Goal: Task Accomplishment & Management: Manage account settings

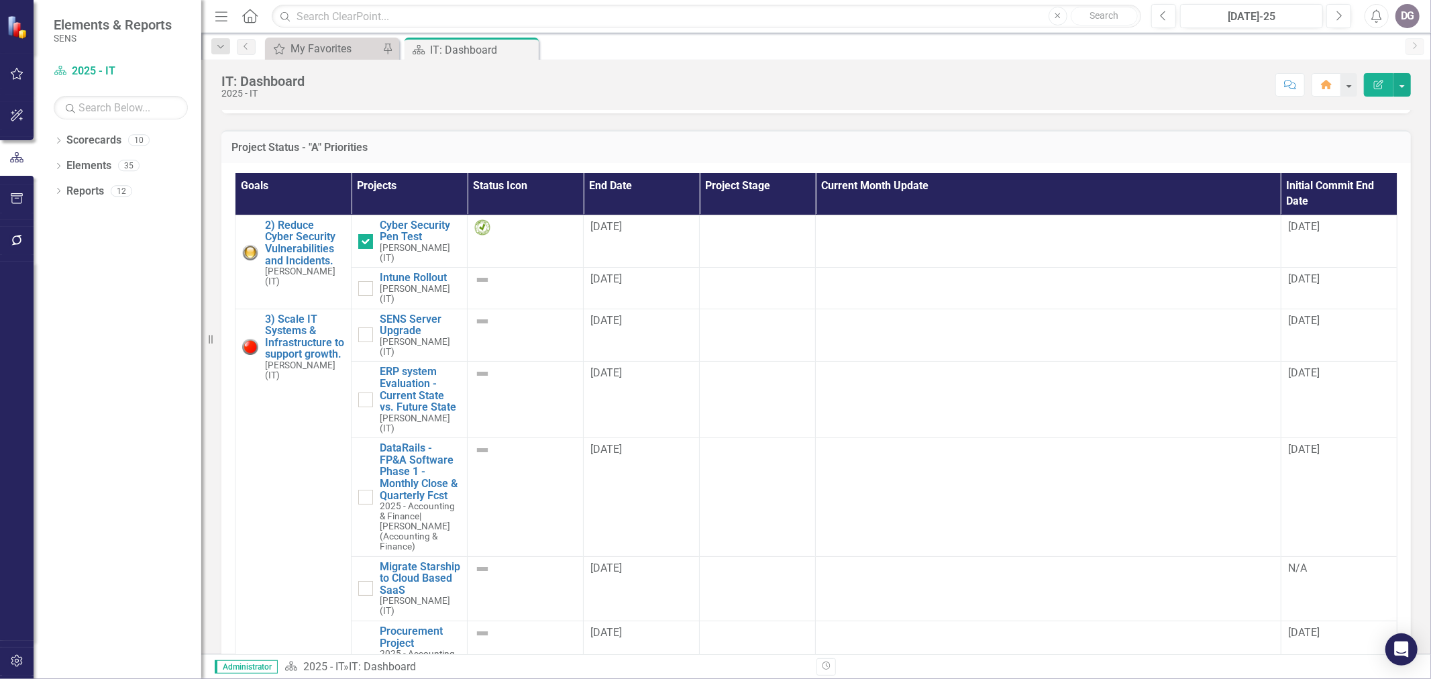
scroll to position [894, 0]
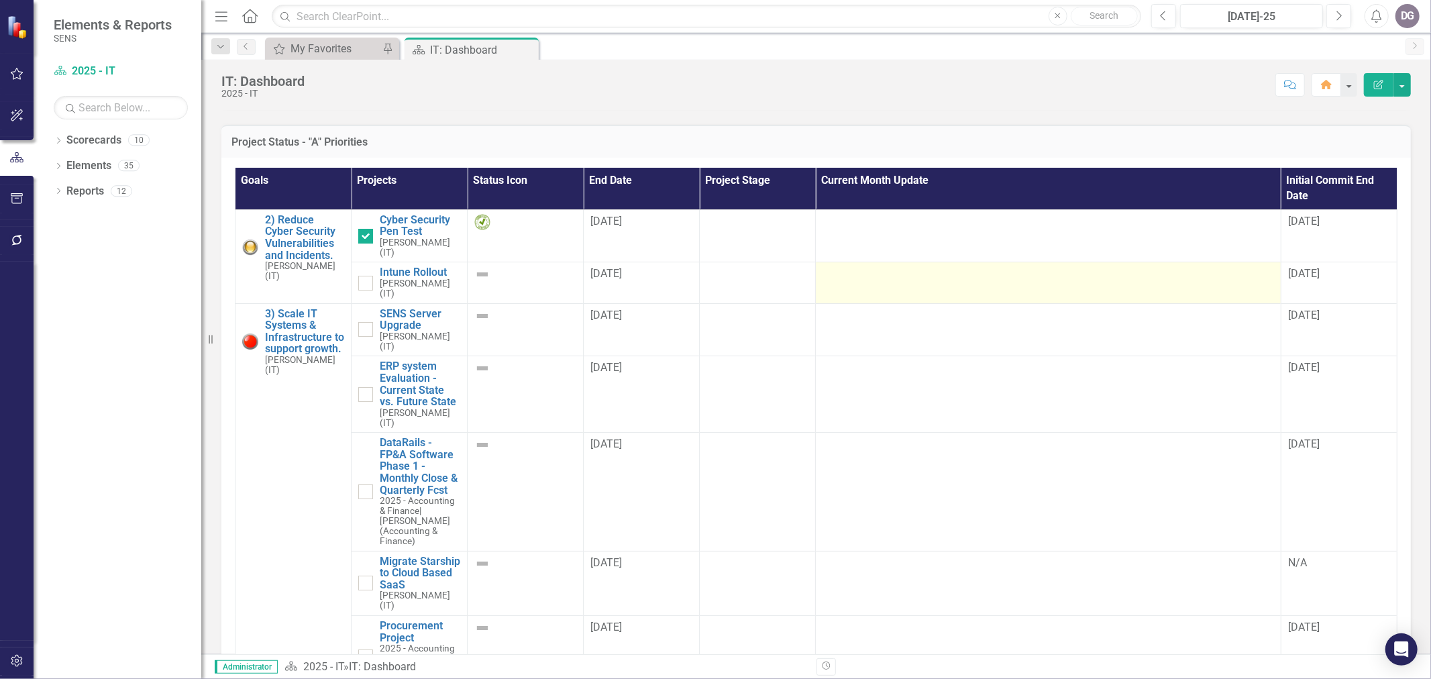
click at [954, 276] on div at bounding box center [1047, 274] width 451 height 16
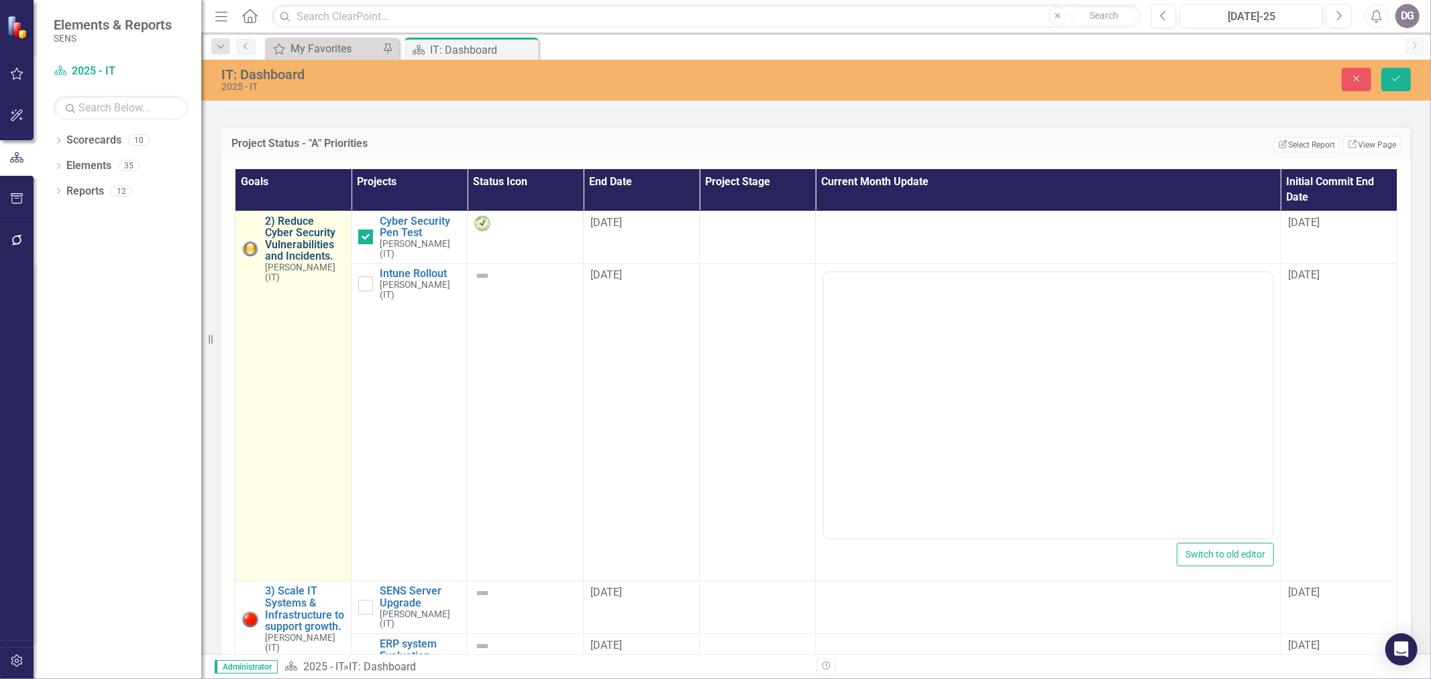
scroll to position [0, 0]
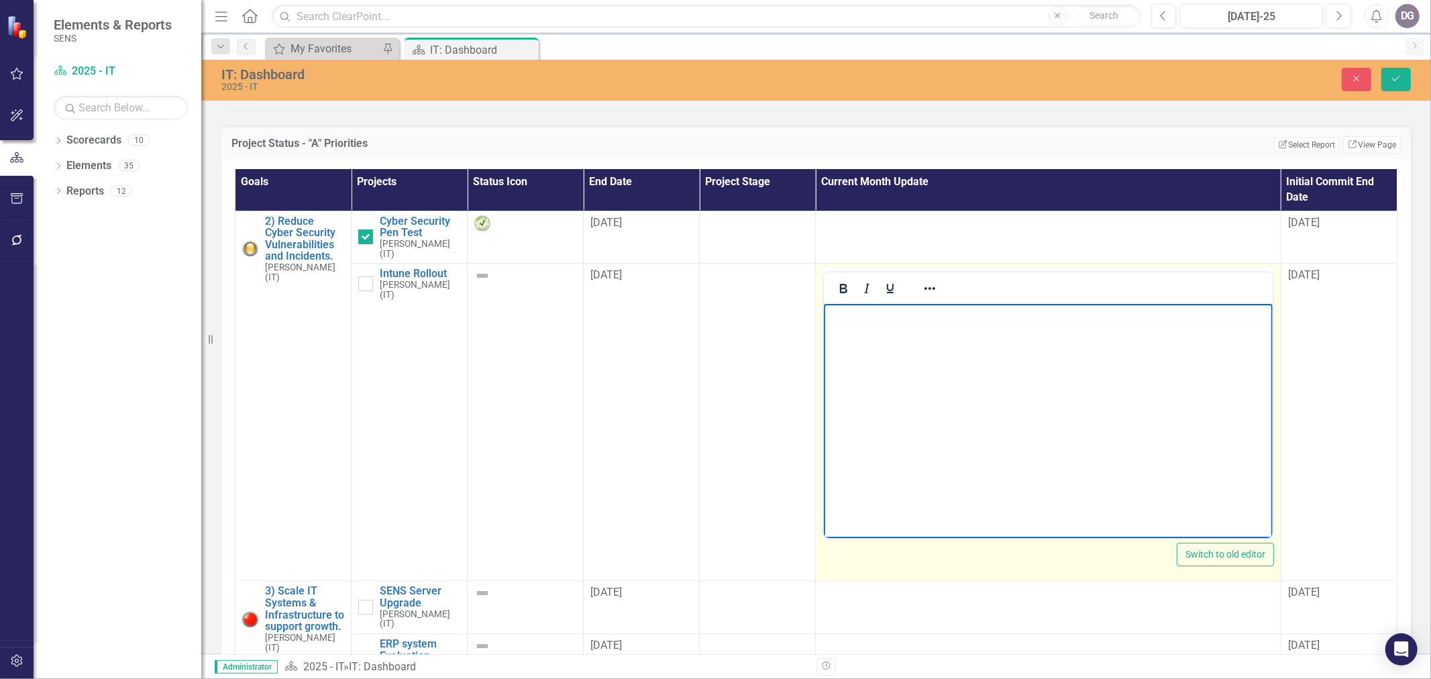
click at [918, 356] on body "Rich Text Area. Press ALT-0 for help." at bounding box center [1048, 404] width 448 height 201
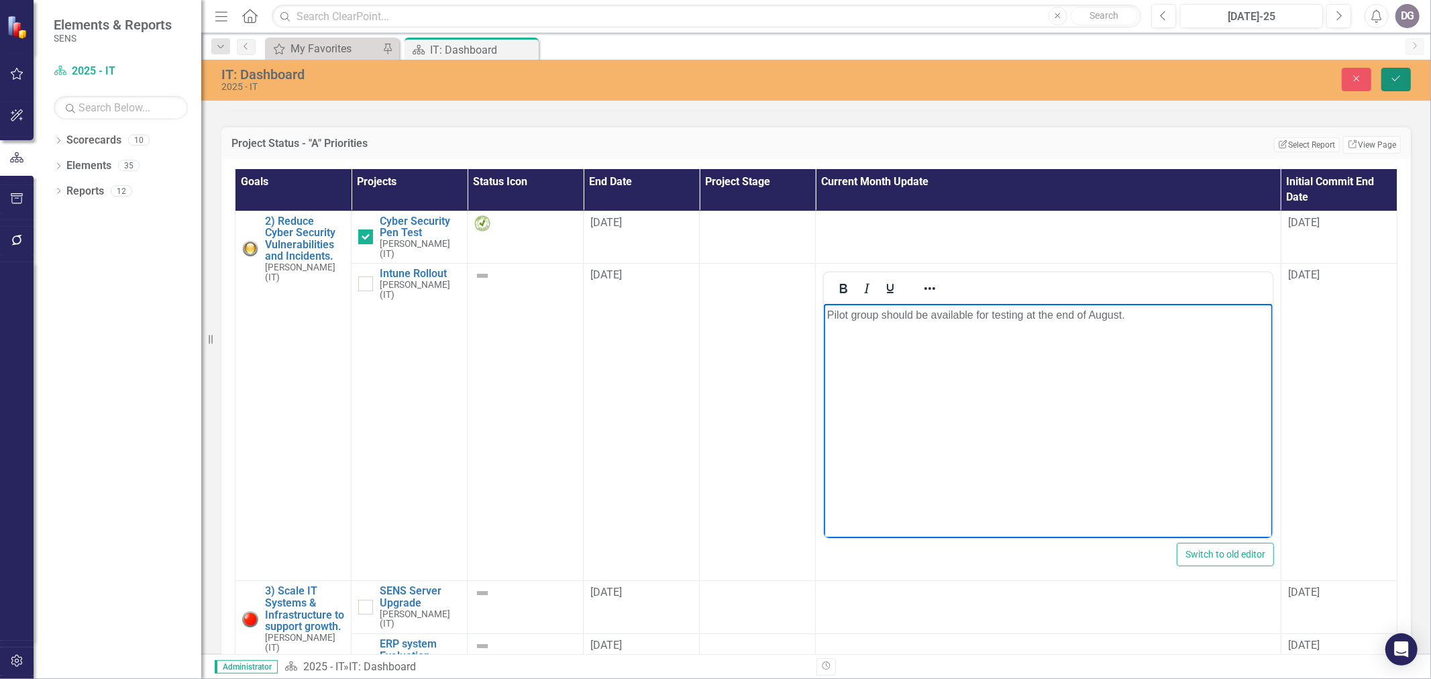
click at [1399, 84] on button "Save" at bounding box center [1396, 79] width 30 height 23
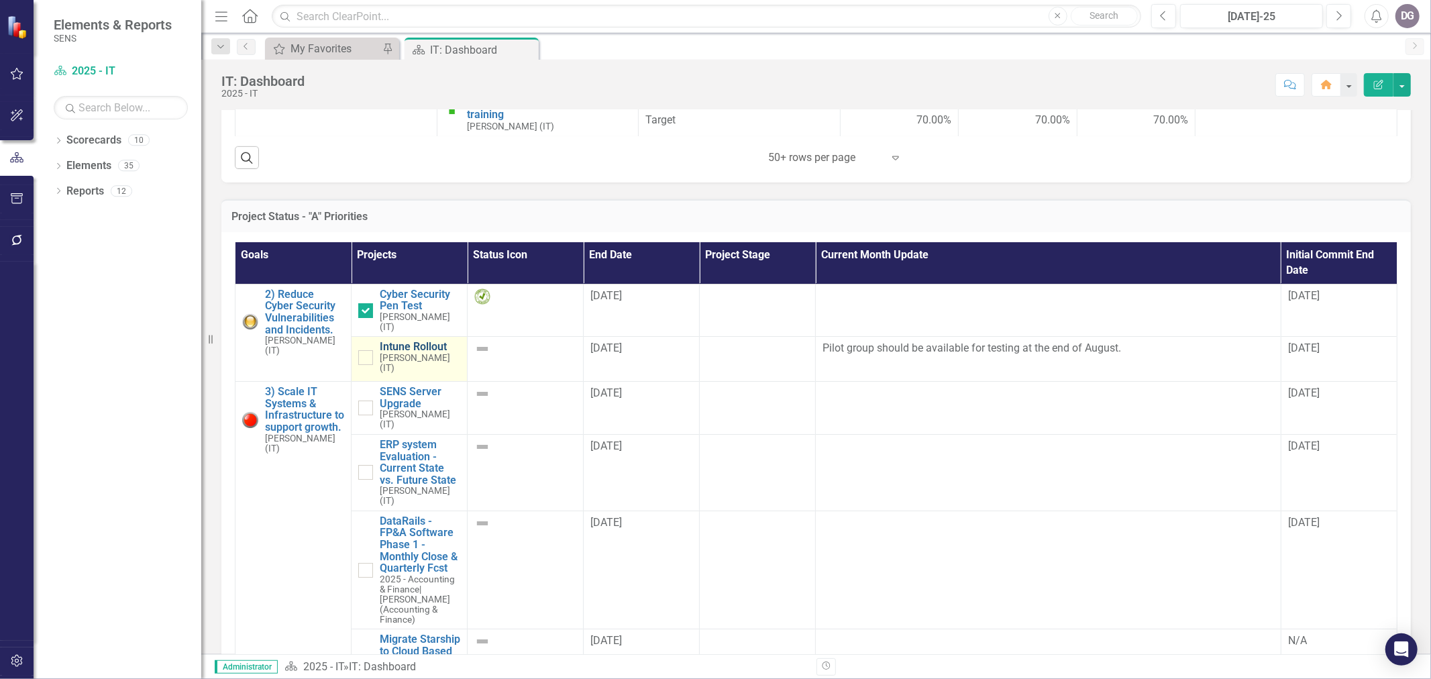
click at [412, 350] on link "Intune Rollout" at bounding box center [420, 347] width 81 height 12
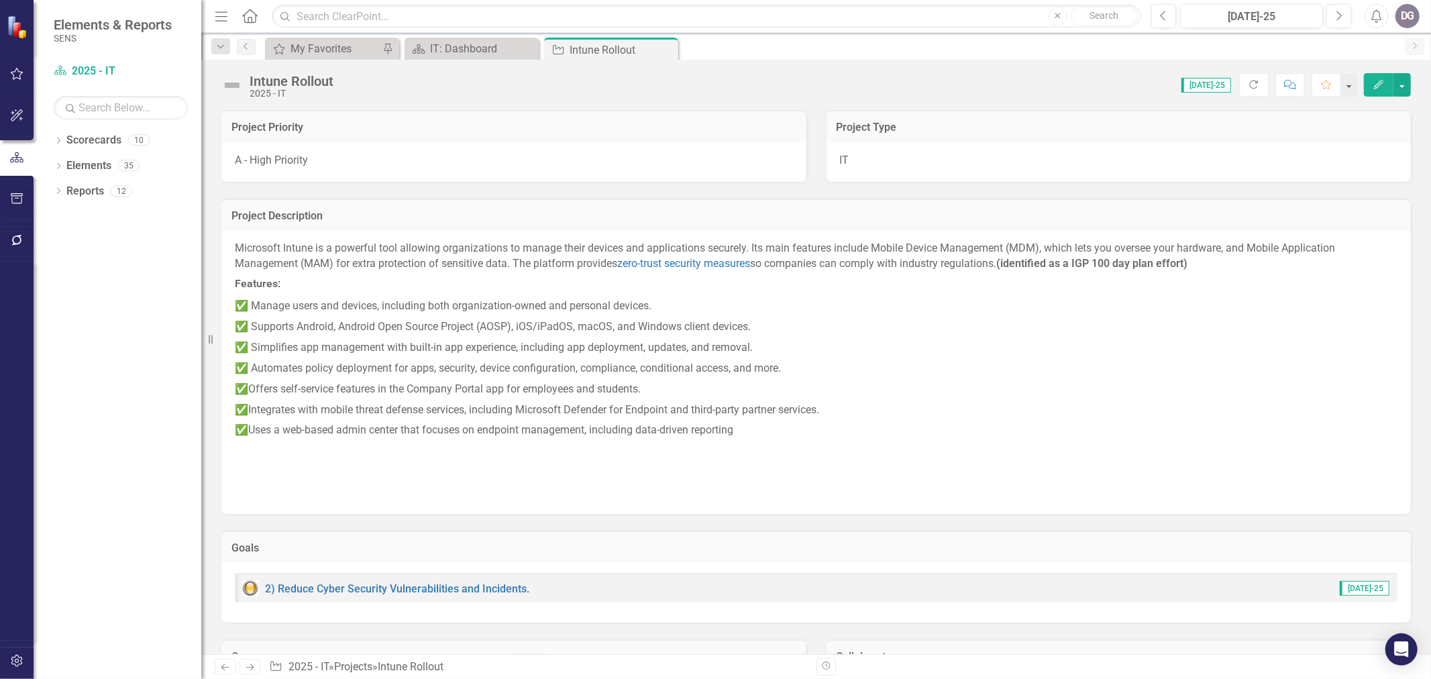
click at [231, 81] on img at bounding box center [231, 84] width 21 height 21
click at [231, 85] on img at bounding box center [231, 84] width 21 height 21
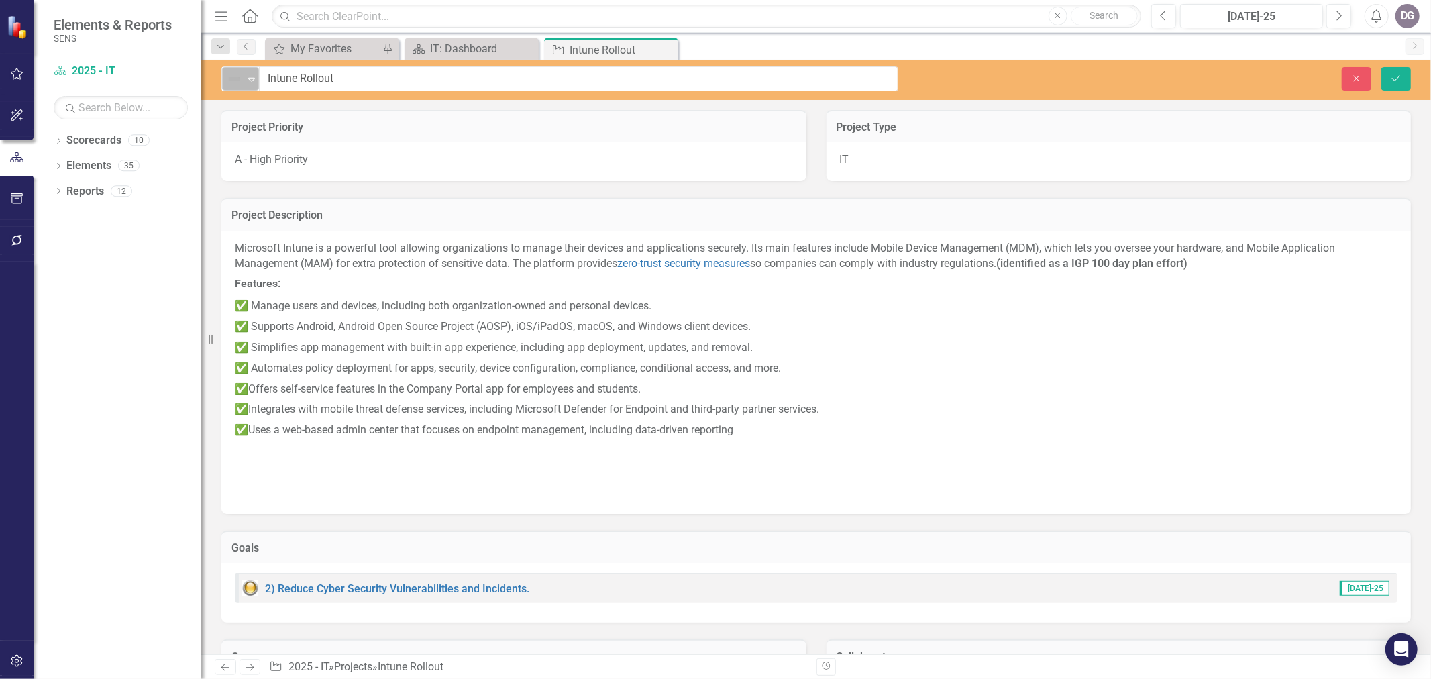
click at [249, 78] on icon "Expand" at bounding box center [251, 79] width 13 height 11
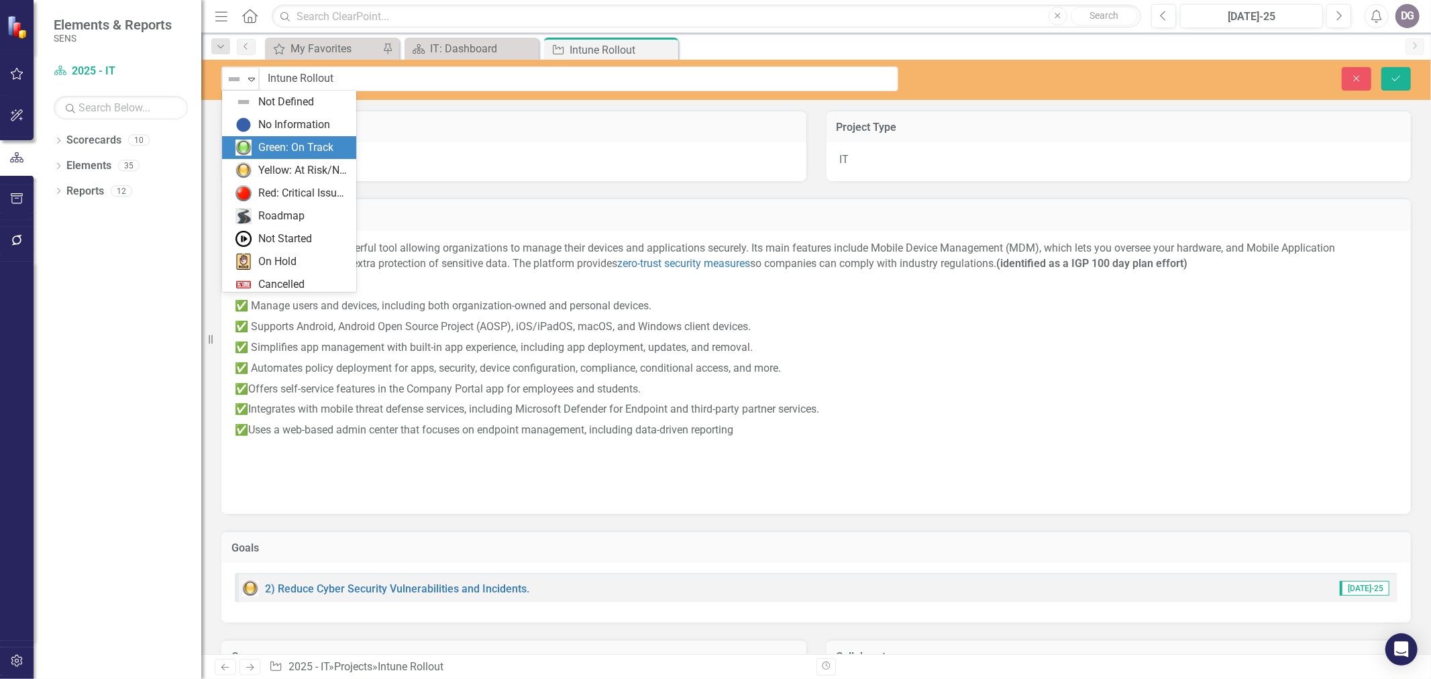
click at [280, 145] on div "Green: On Track" at bounding box center [295, 147] width 75 height 15
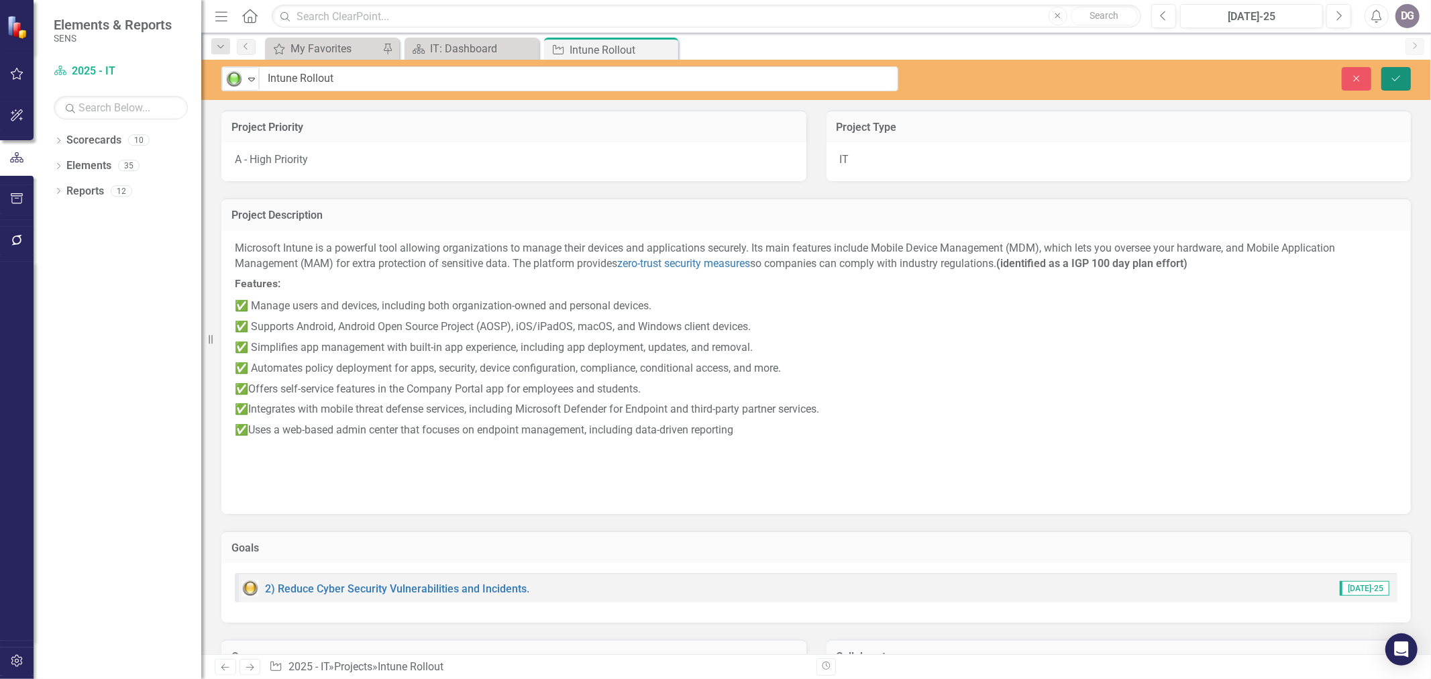
click at [1403, 83] on button "Save" at bounding box center [1396, 78] width 30 height 23
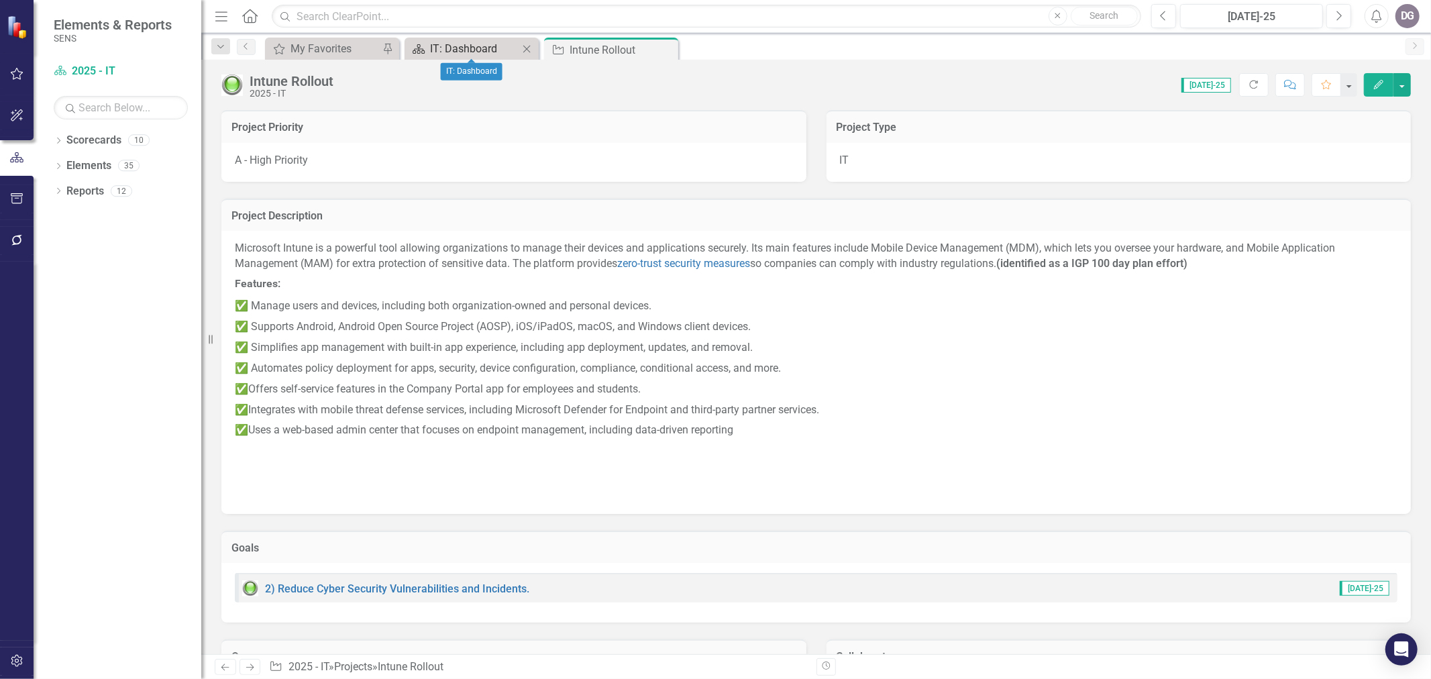
click at [453, 48] on div "IT: Dashboard" at bounding box center [474, 48] width 89 height 17
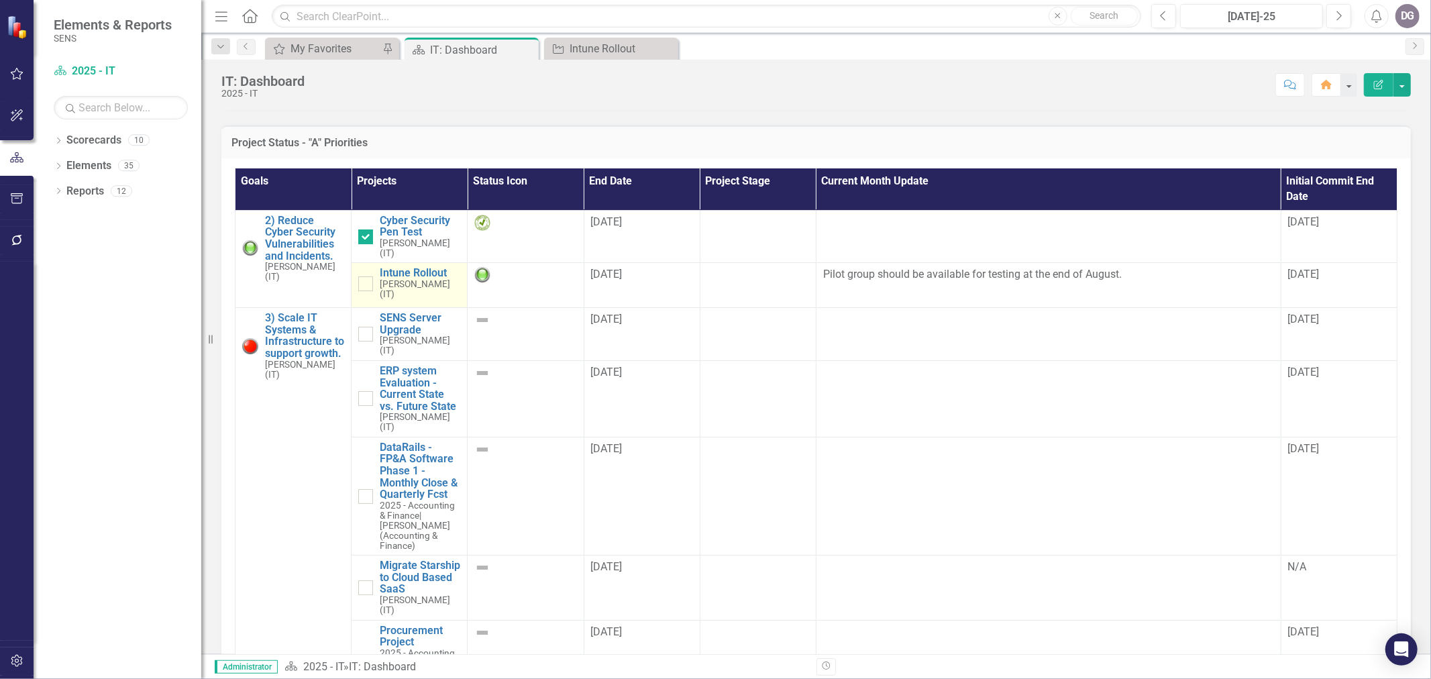
scroll to position [820, 0]
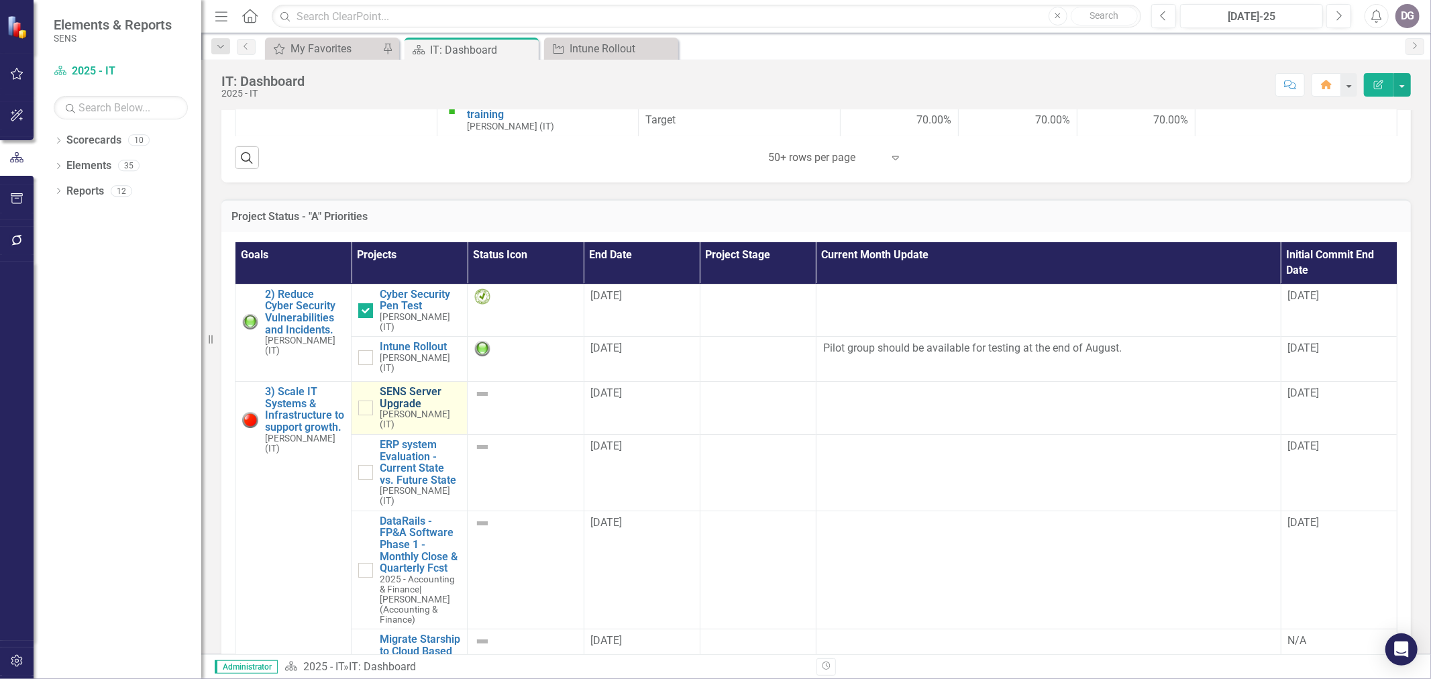
click at [405, 398] on link "SENS Server Upgrade" at bounding box center [420, 397] width 81 height 23
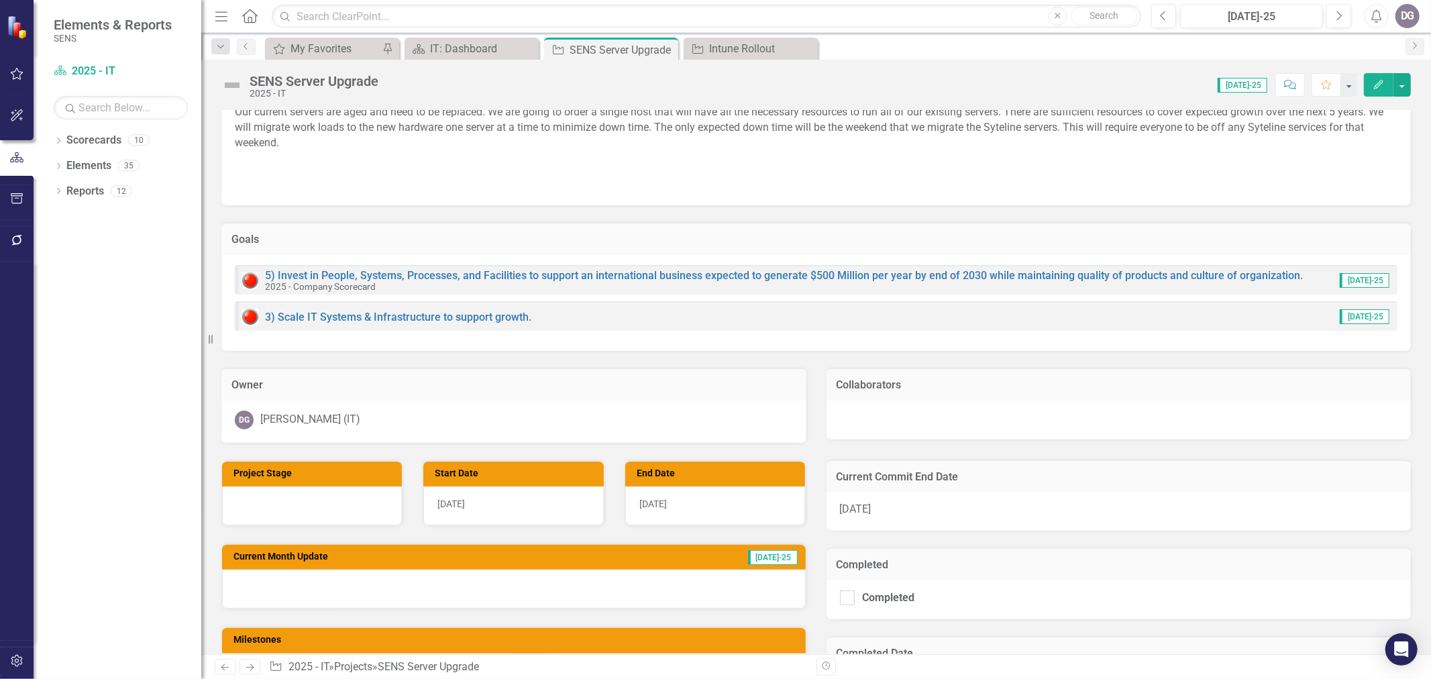
scroll to position [372, 0]
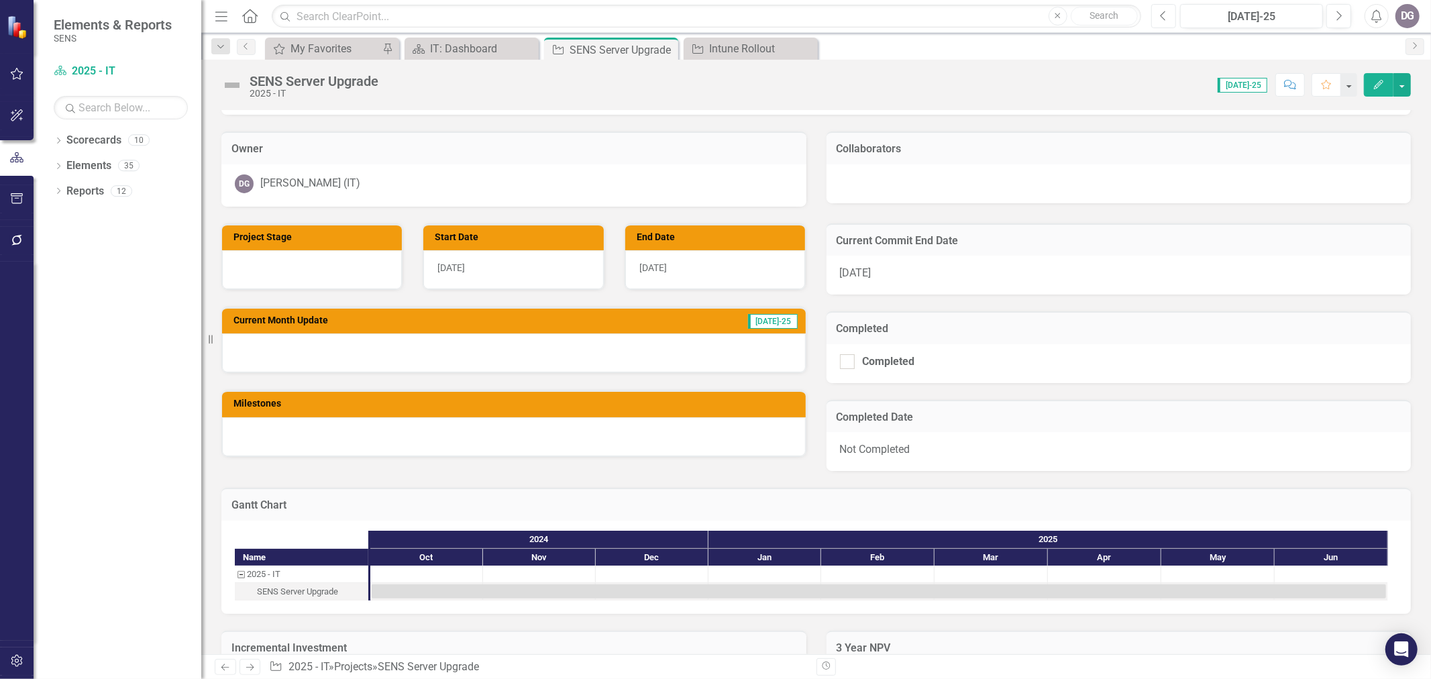
click at [1162, 17] on icon "button" at bounding box center [1162, 15] width 5 height 9
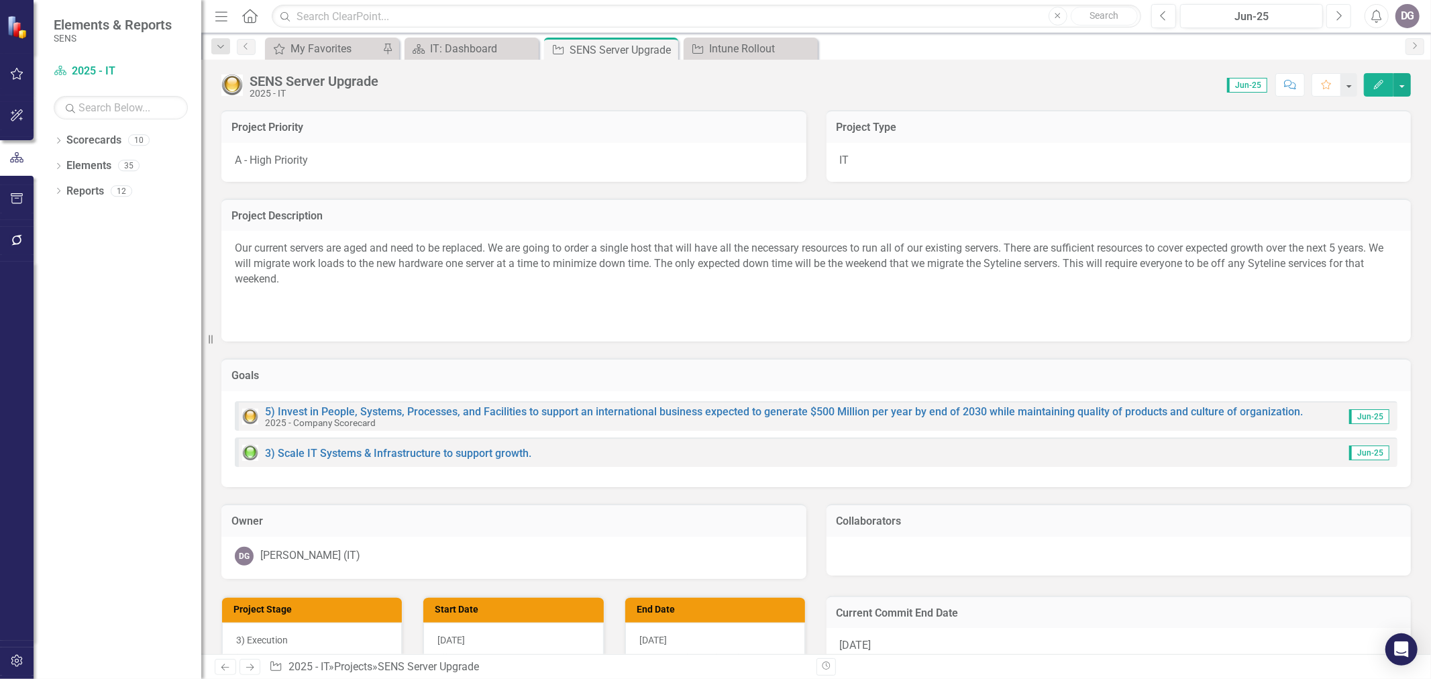
click at [1344, 17] on button "Next" at bounding box center [1338, 16] width 25 height 24
click at [232, 88] on img at bounding box center [231, 84] width 21 height 21
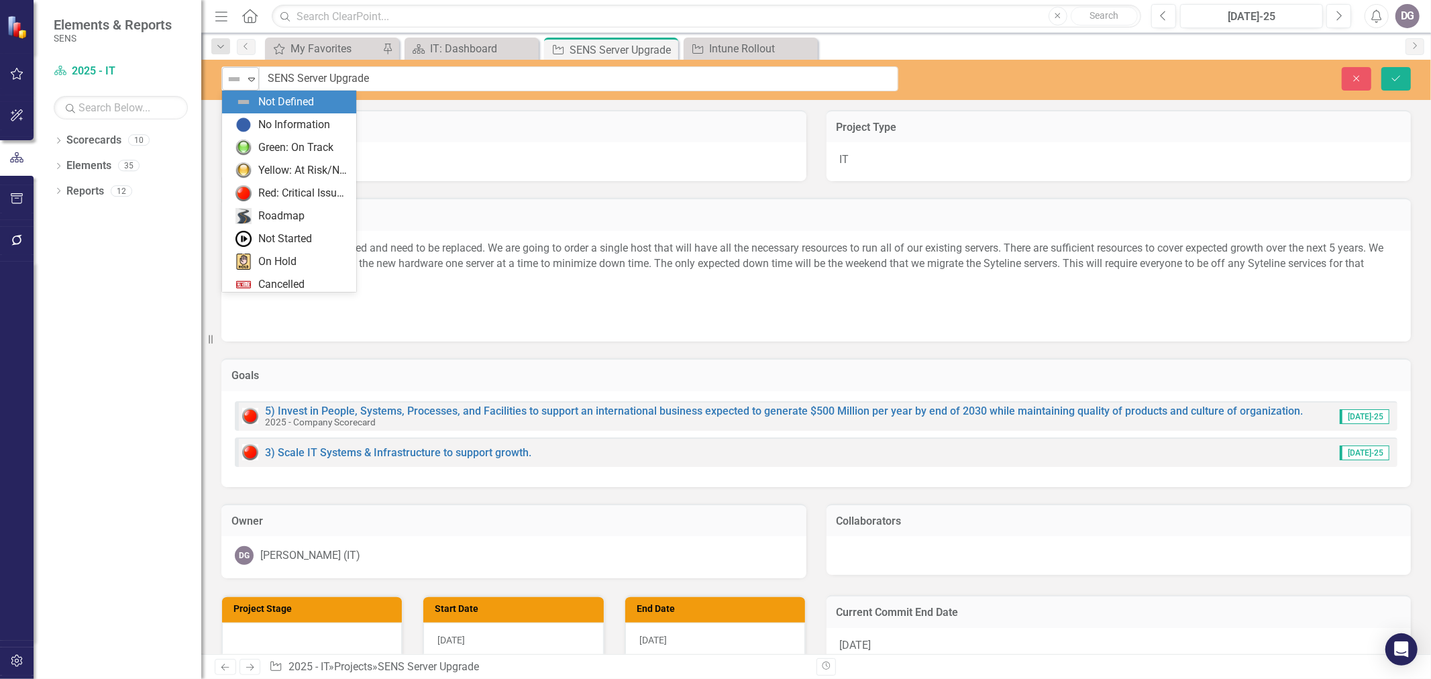
click at [252, 77] on icon "Expand" at bounding box center [251, 79] width 13 height 11
click at [299, 174] on div "Yellow: At Risk/Needs Attention" at bounding box center [303, 170] width 90 height 15
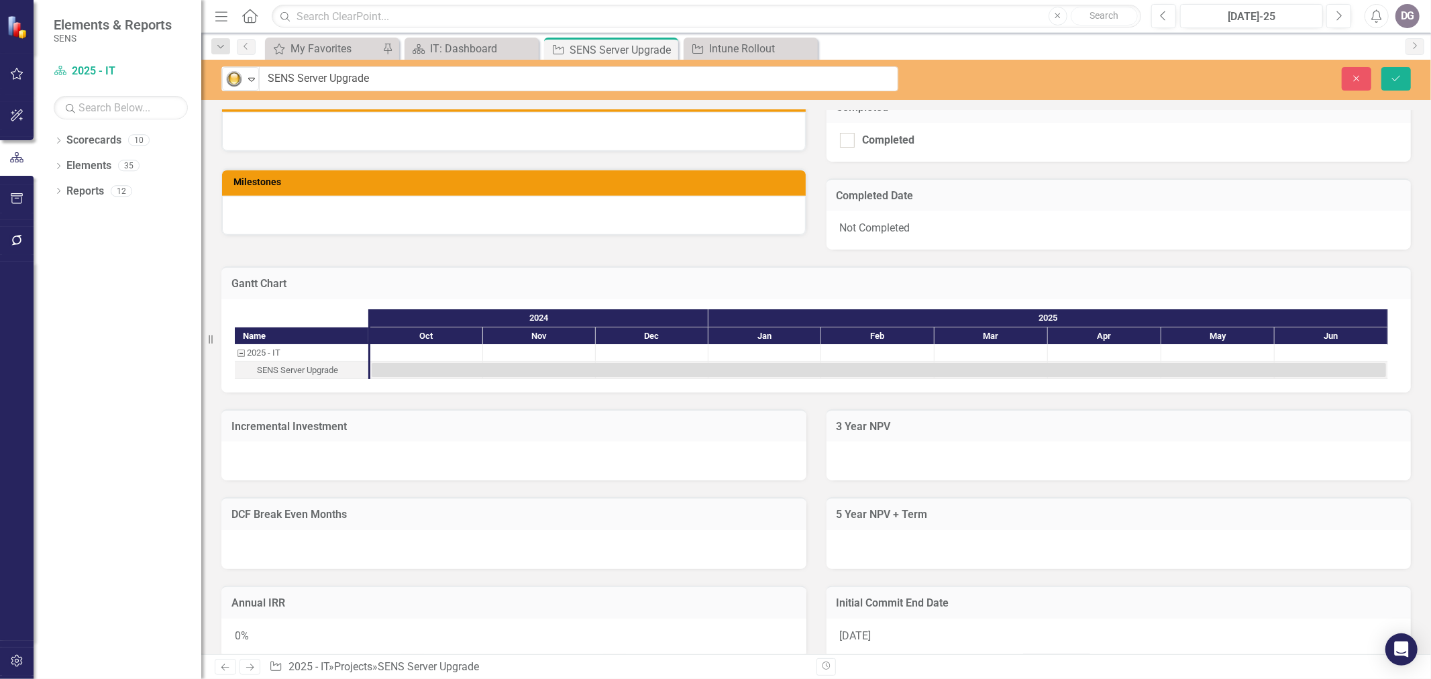
scroll to position [394, 0]
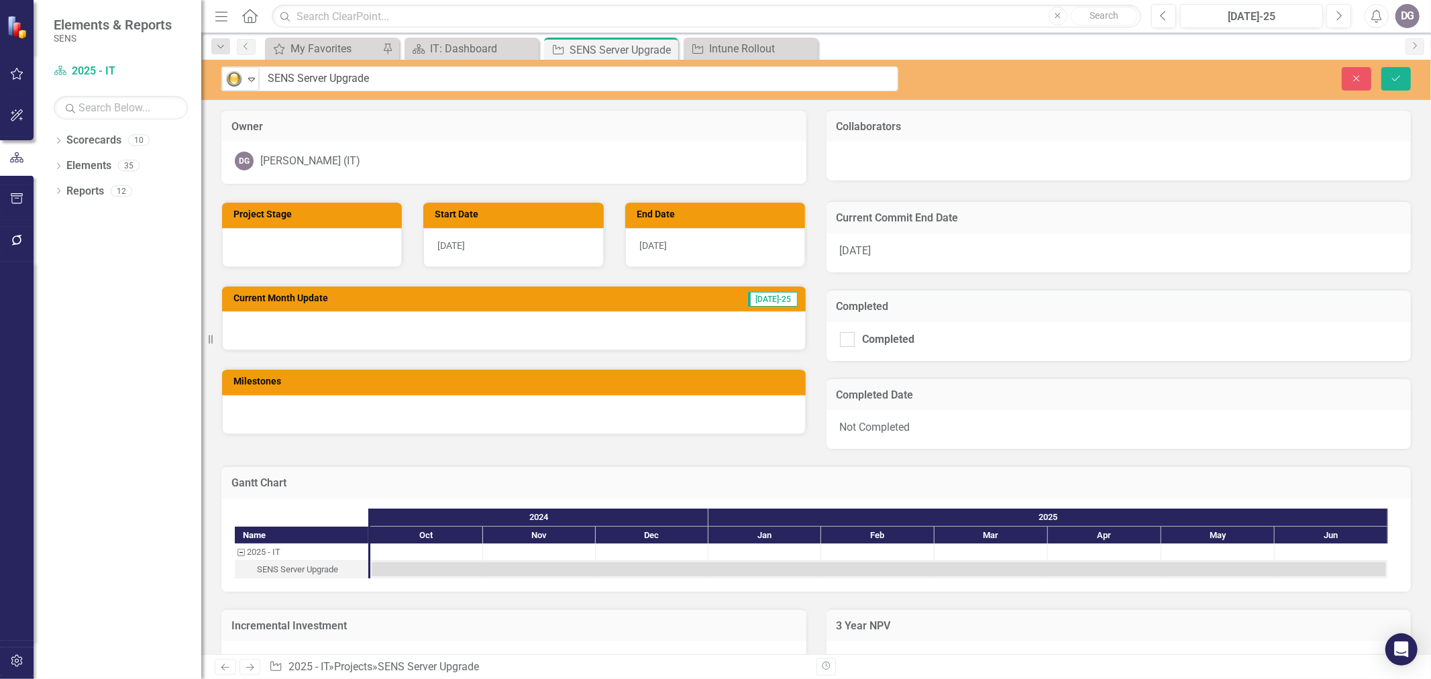
click at [278, 326] on div at bounding box center [514, 330] width 584 height 39
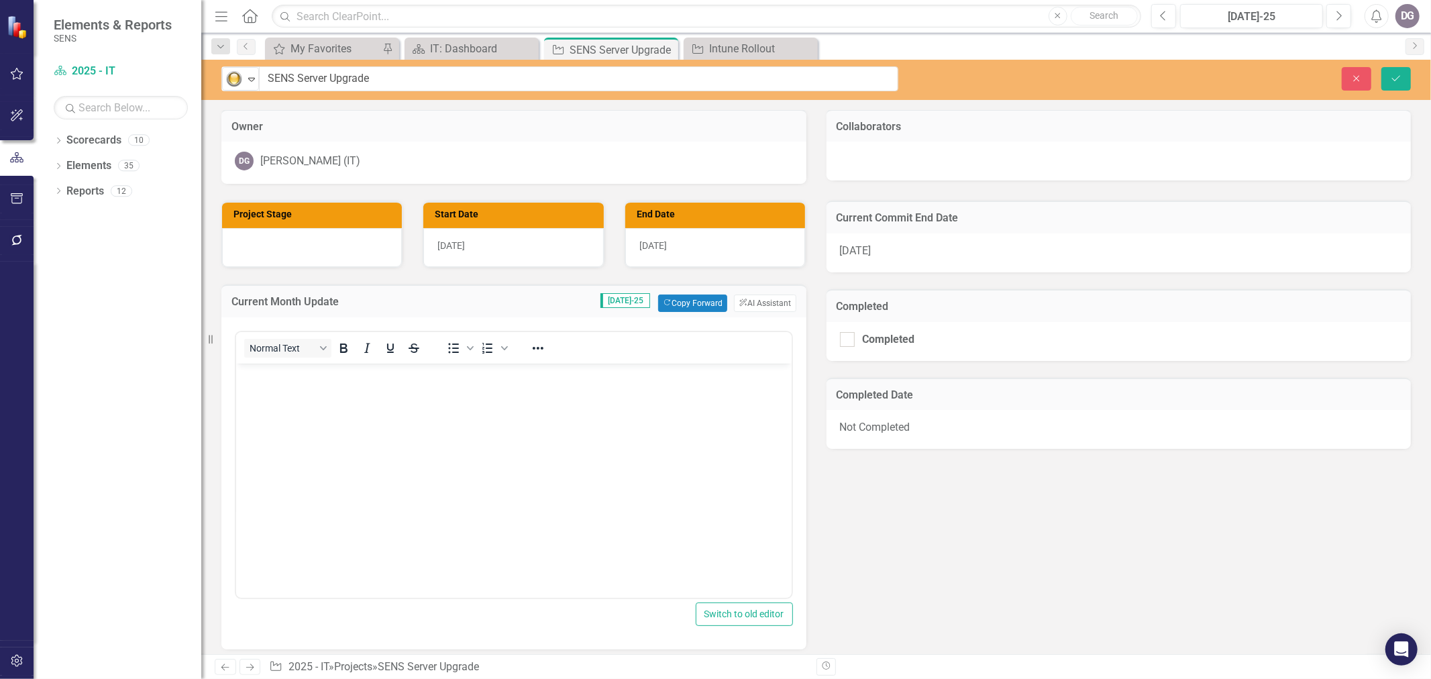
scroll to position [0, 0]
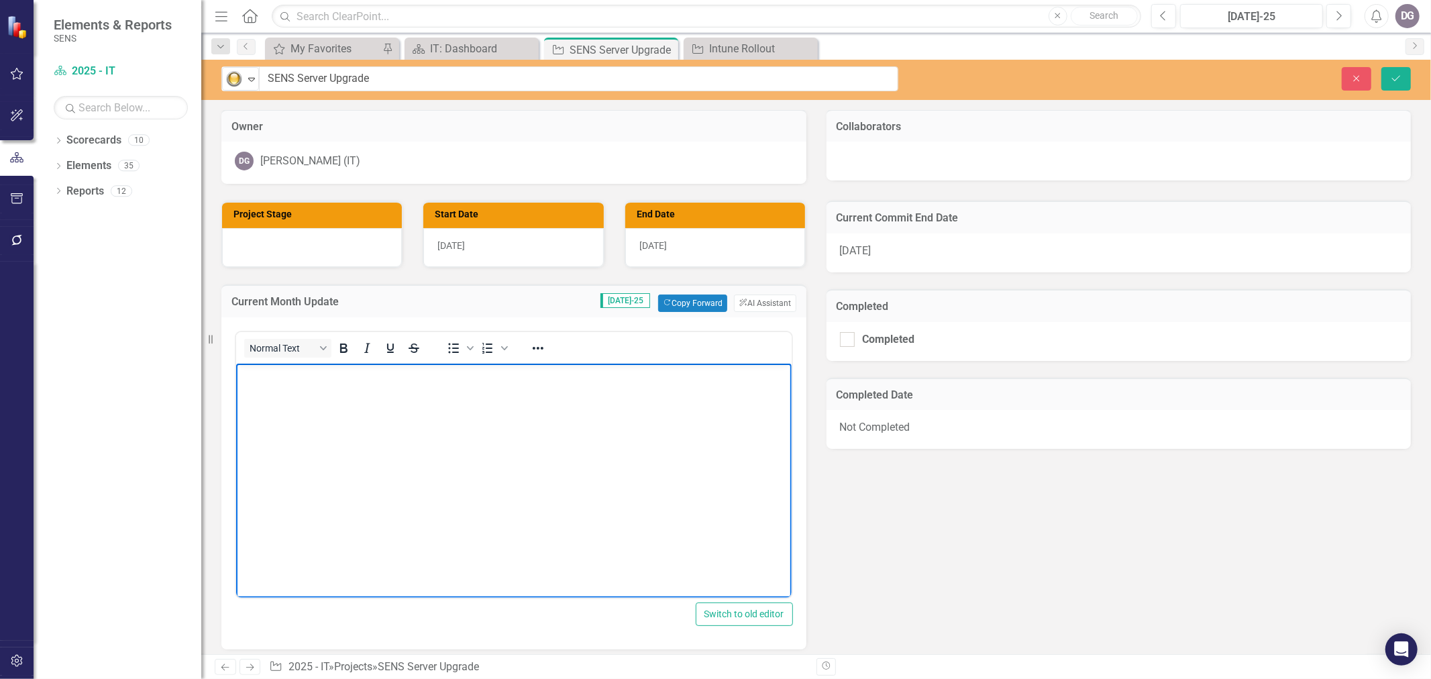
click at [327, 414] on body "Rich Text Area. Press ALT-0 for help." at bounding box center [512, 463] width 555 height 201
click at [1391, 76] on icon "Save" at bounding box center [1396, 78] width 12 height 9
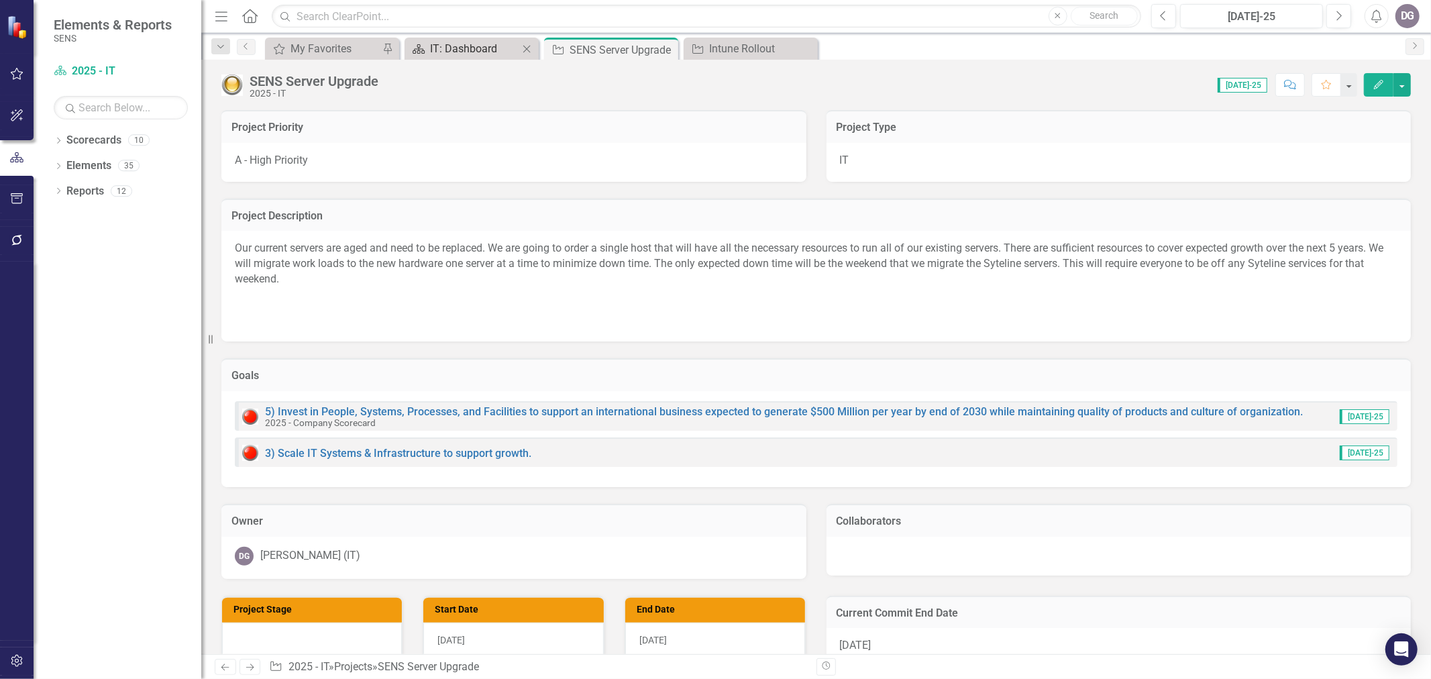
click at [444, 45] on div "IT: Dashboard" at bounding box center [474, 48] width 89 height 17
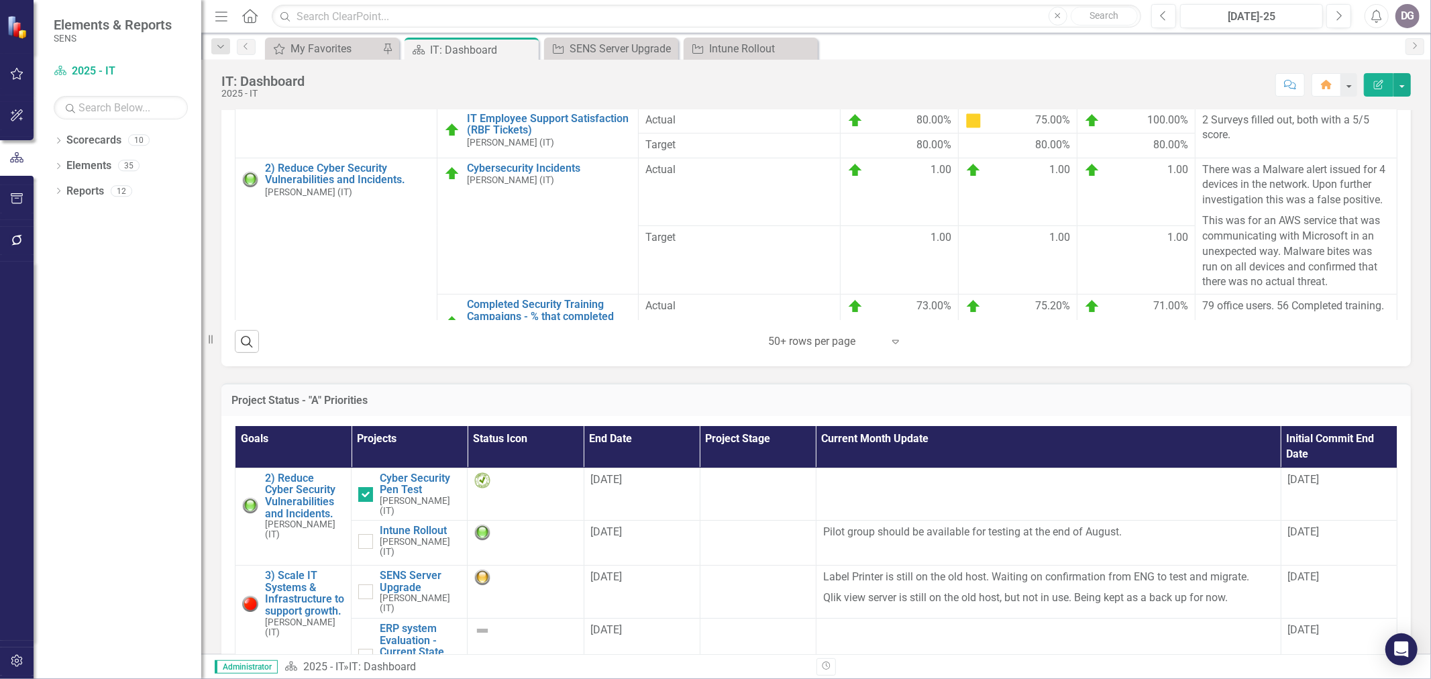
scroll to position [894, 0]
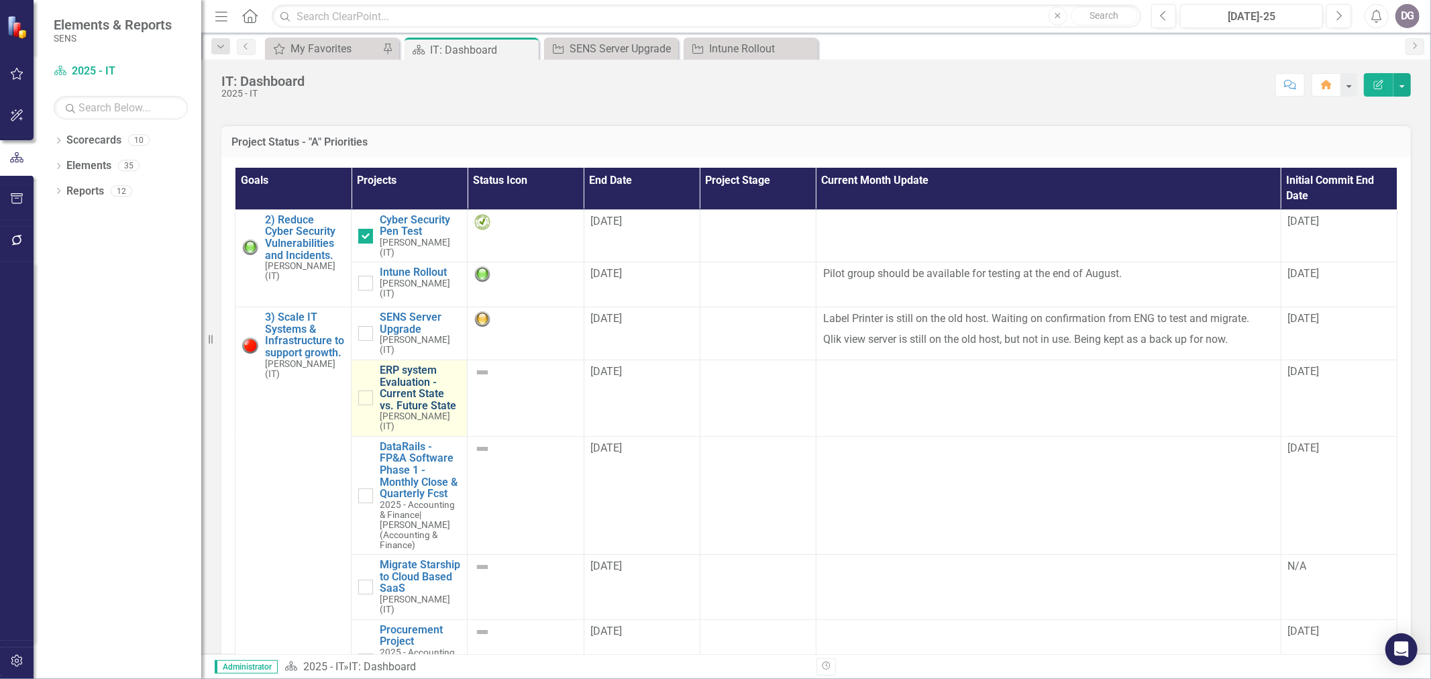
click at [408, 376] on link "ERP system Evaluation - Current State vs. Future State" at bounding box center [420, 387] width 81 height 47
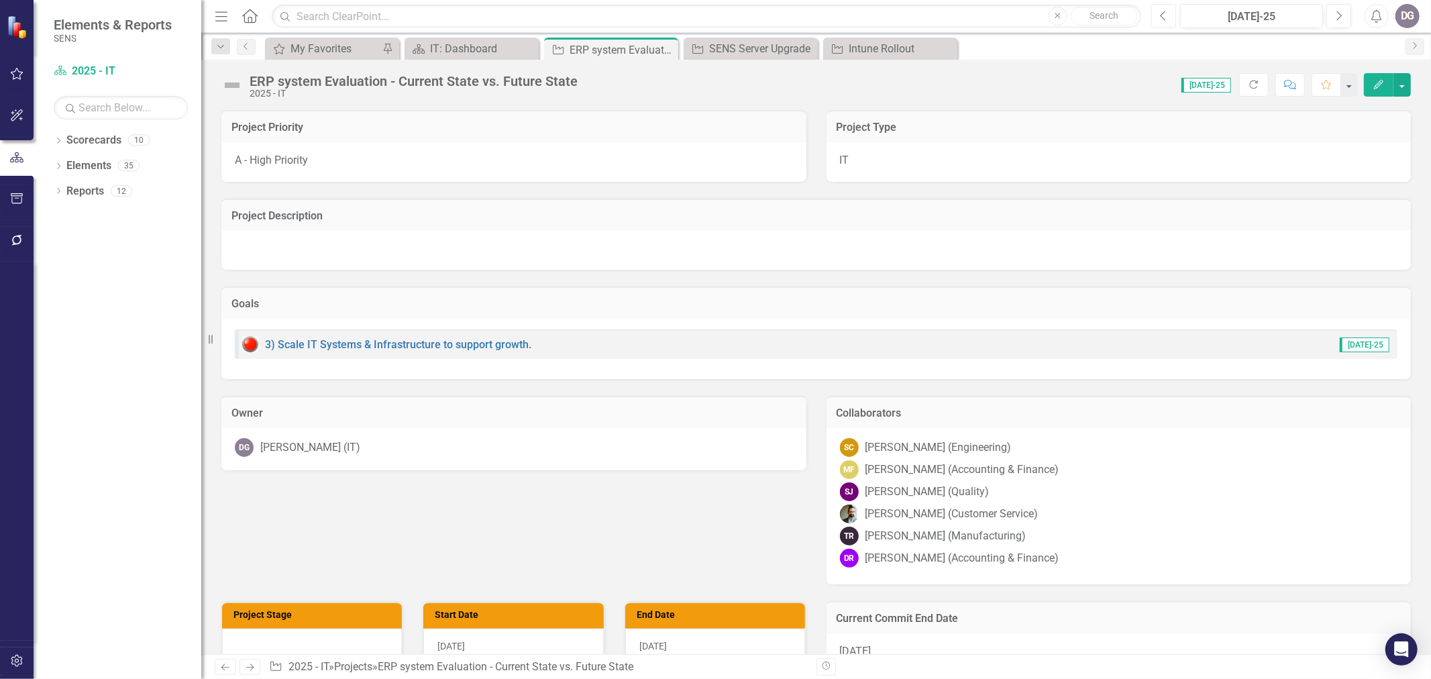
click at [1161, 20] on icon "Previous" at bounding box center [1163, 16] width 7 height 12
click at [1344, 13] on button "Next" at bounding box center [1338, 16] width 25 height 24
click at [1163, 16] on icon "Previous" at bounding box center [1163, 16] width 7 height 12
click at [1340, 14] on icon "button" at bounding box center [1339, 15] width 5 height 9
drag, startPoint x: 576, startPoint y: 543, endPoint x: 639, endPoint y: 531, distance: 64.9
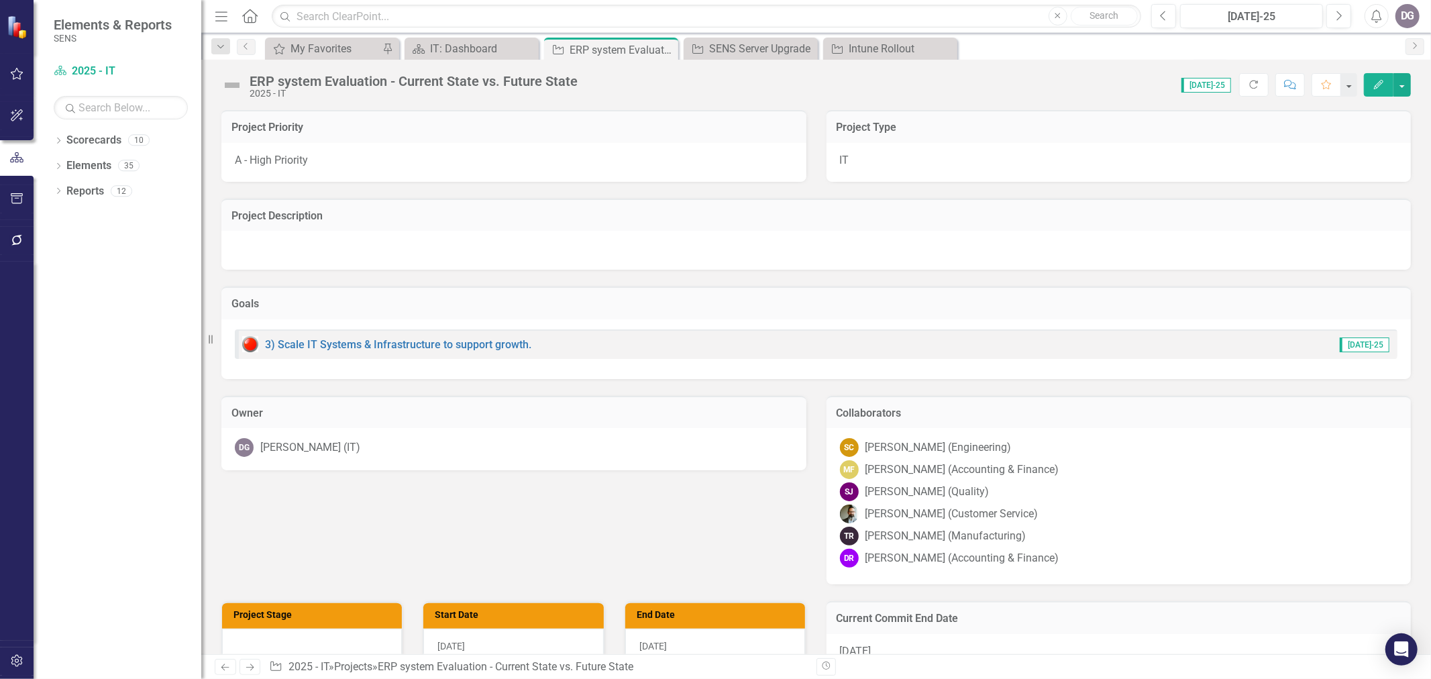
click at [577, 542] on div "Project Priority A - High Priority Project Type IT Project Description Goals 3)…" at bounding box center [816, 338] width 1210 height 491
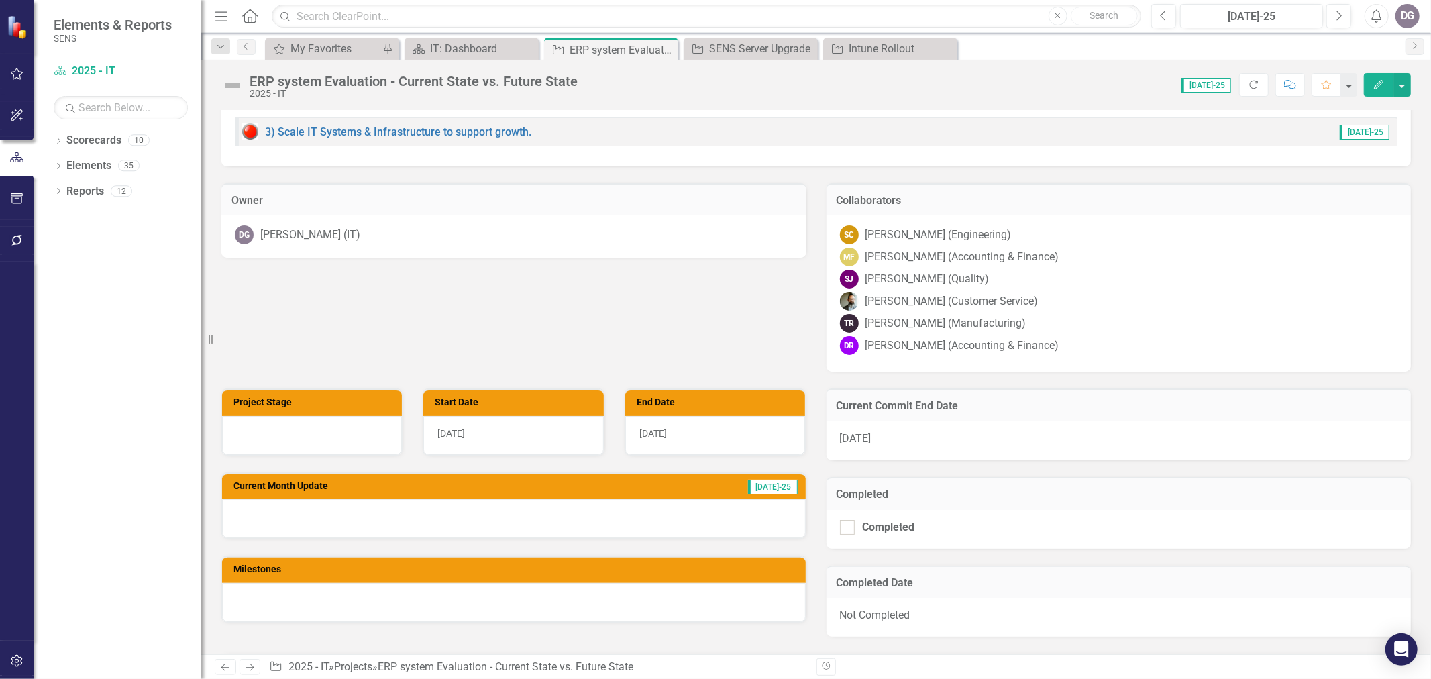
scroll to position [372, 0]
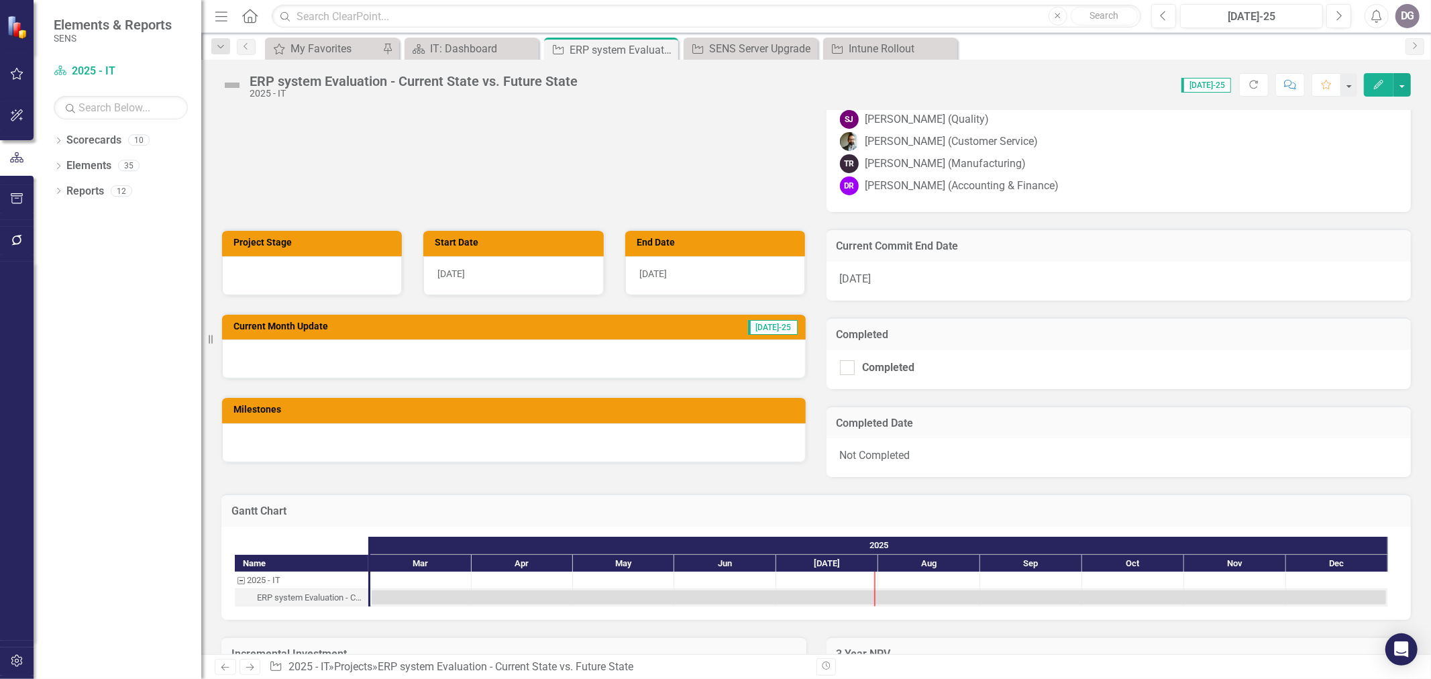
click at [292, 443] on div at bounding box center [514, 442] width 584 height 39
click at [305, 356] on div at bounding box center [514, 358] width 584 height 39
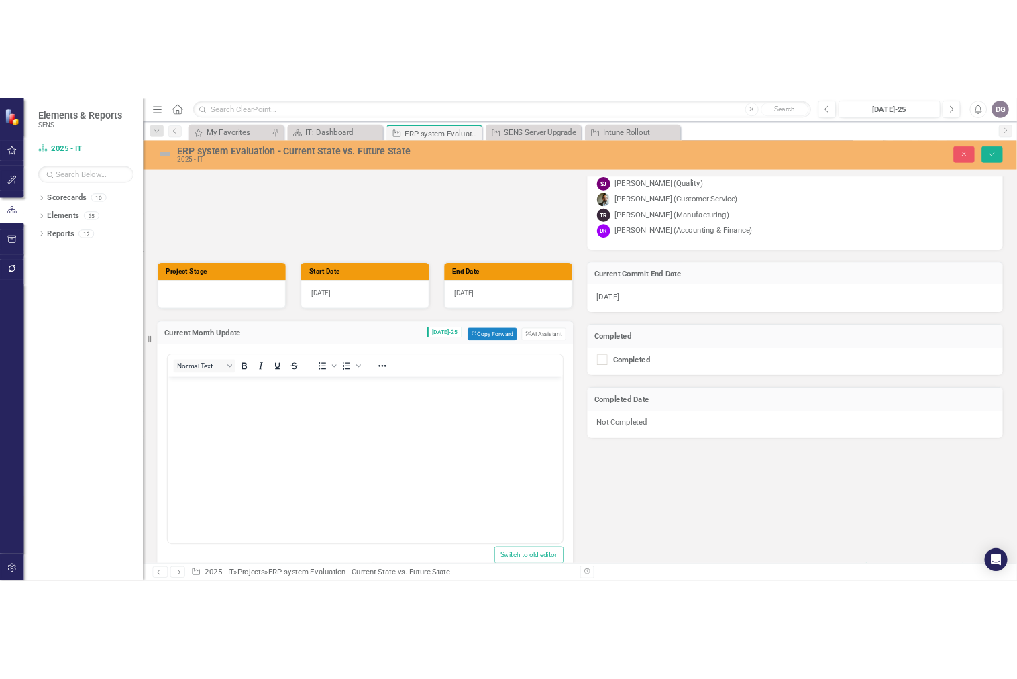
scroll to position [0, 0]
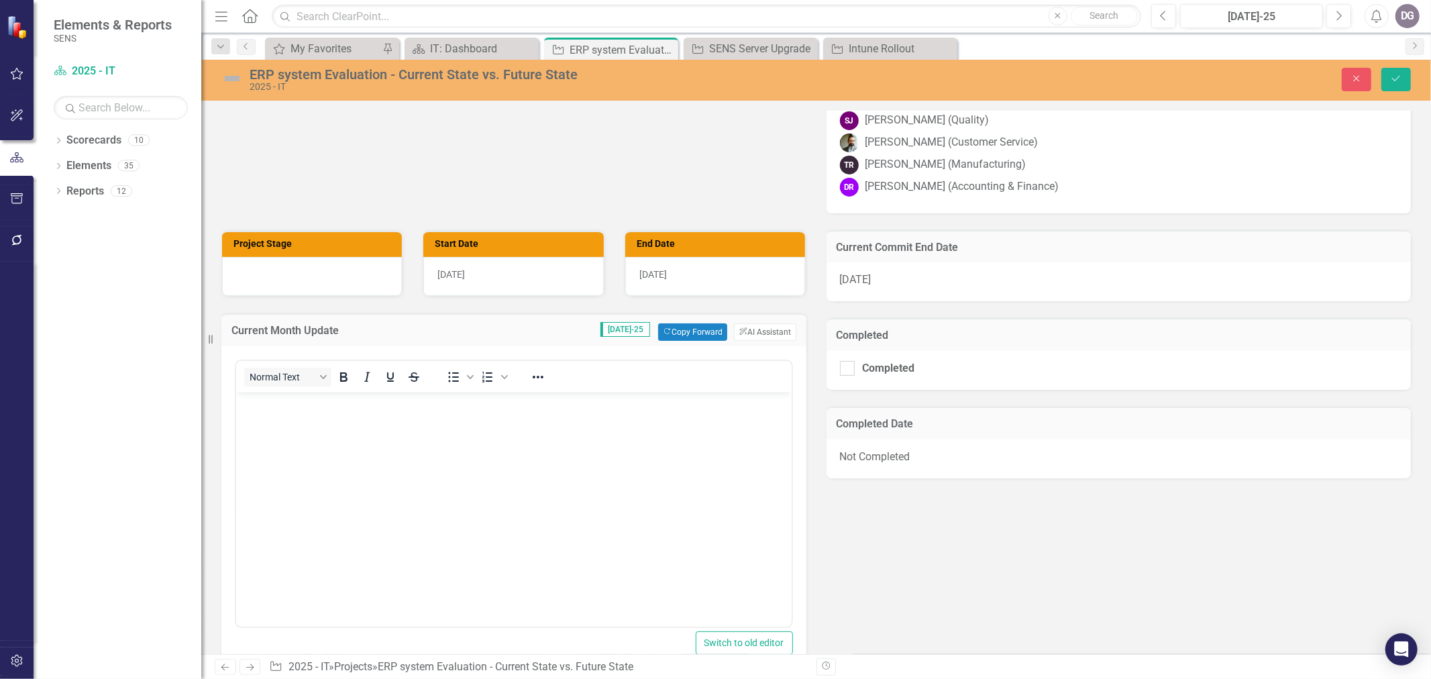
click at [311, 464] on body "Rich Text Area. Press ALT-0 for help." at bounding box center [512, 492] width 555 height 201
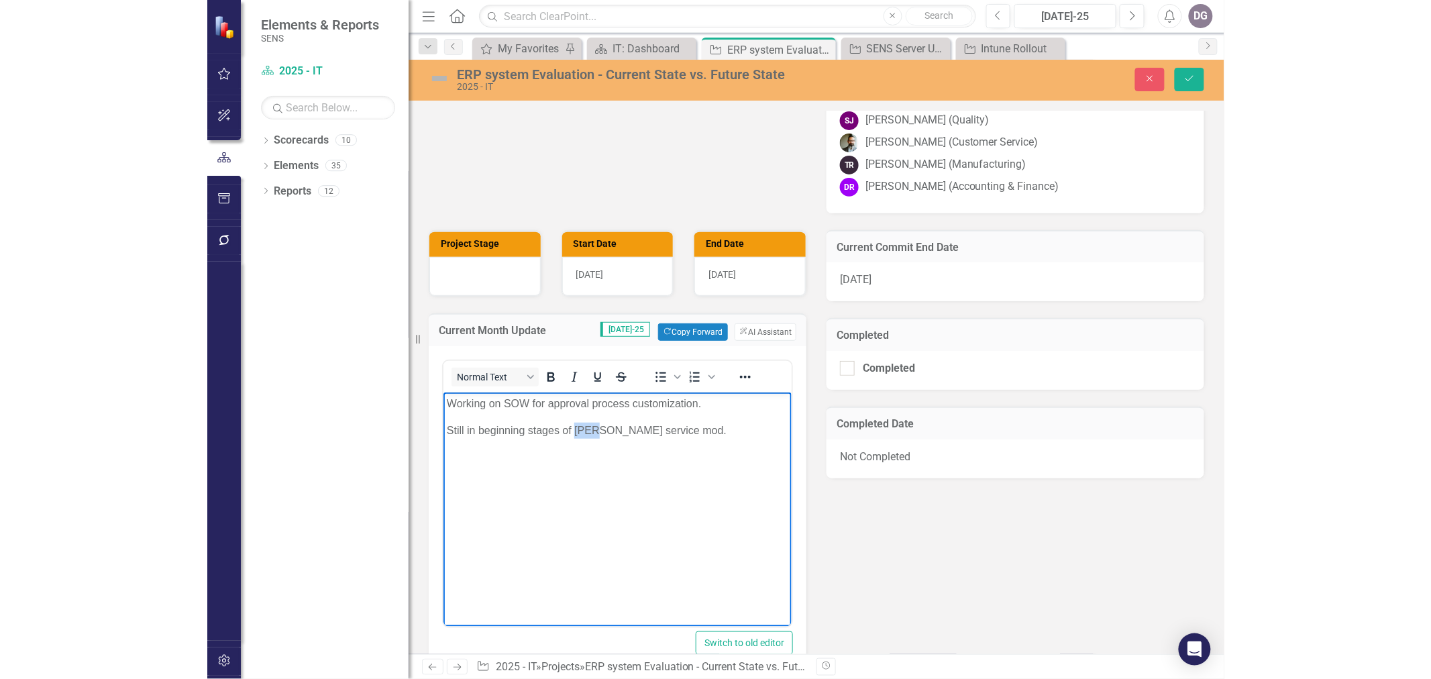
click at [590, 432] on p "Still in beginning stages of [PERSON_NAME] service mod." at bounding box center [616, 430] width 341 height 16
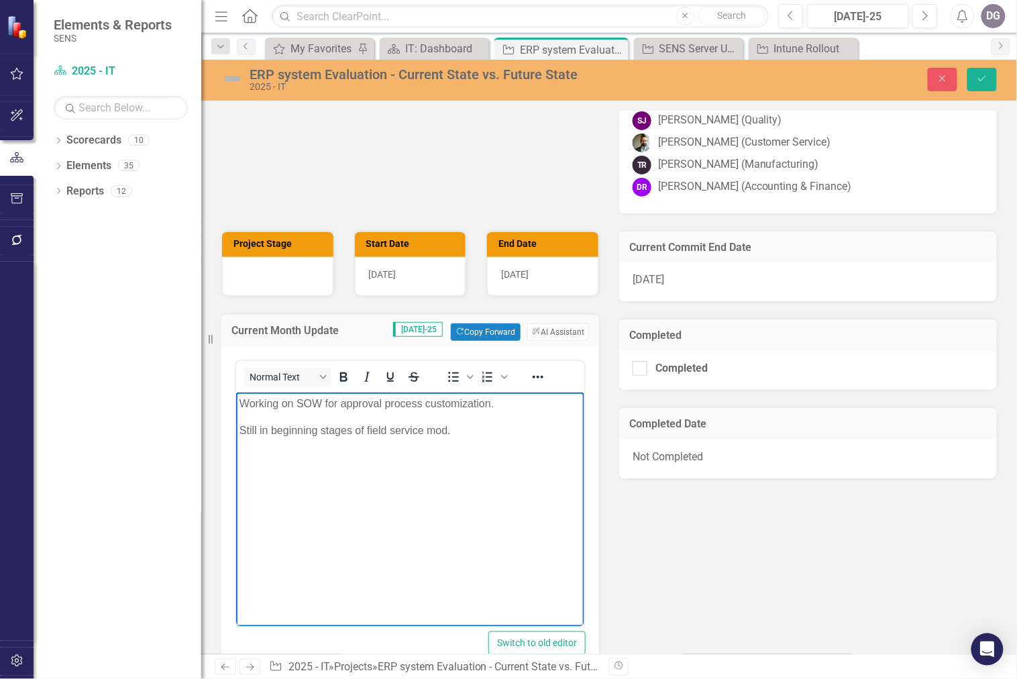
click at [482, 539] on body "Working on SOW for approval process customization. Still in beginning stages of…" at bounding box center [409, 492] width 348 height 201
drag, startPoint x: 337, startPoint y: 453, endPoint x: 341, endPoint y: 486, distance: 33.1
click at [341, 498] on body "Working on SOW for approval process customization. Still in beginning stages of…" at bounding box center [409, 492] width 348 height 201
click at [354, 459] on p "Still looking for addiontal SL resources." at bounding box center [409, 457] width 341 height 16
click at [460, 476] on body "Working on SOW for approval process customization. Still in beginning stages of…" at bounding box center [409, 492] width 348 height 201
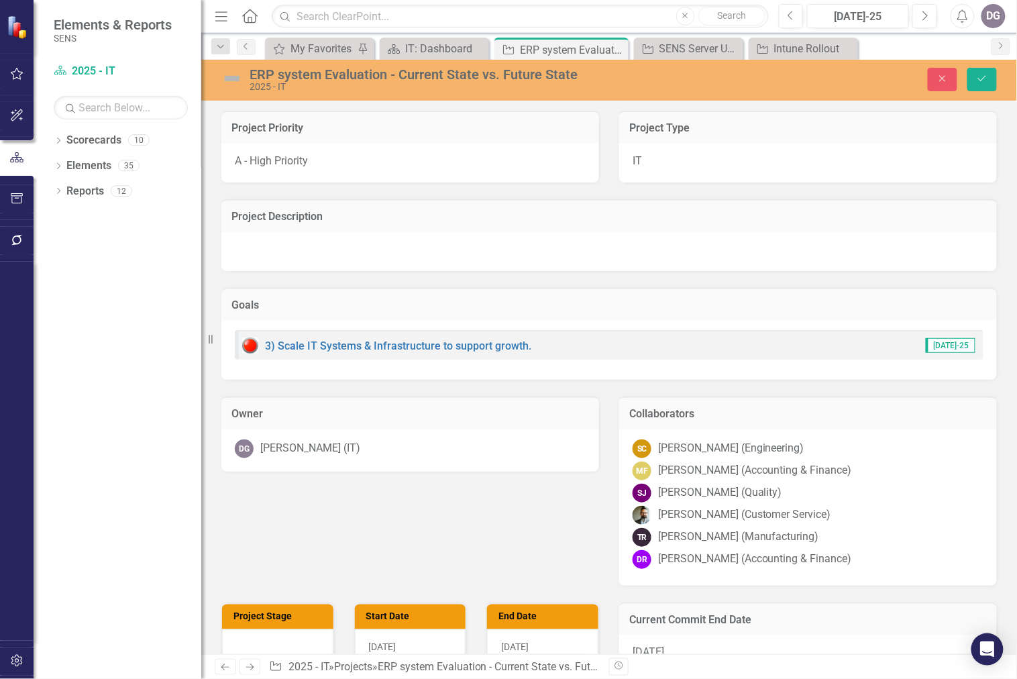
click at [227, 78] on img at bounding box center [231, 78] width 21 height 21
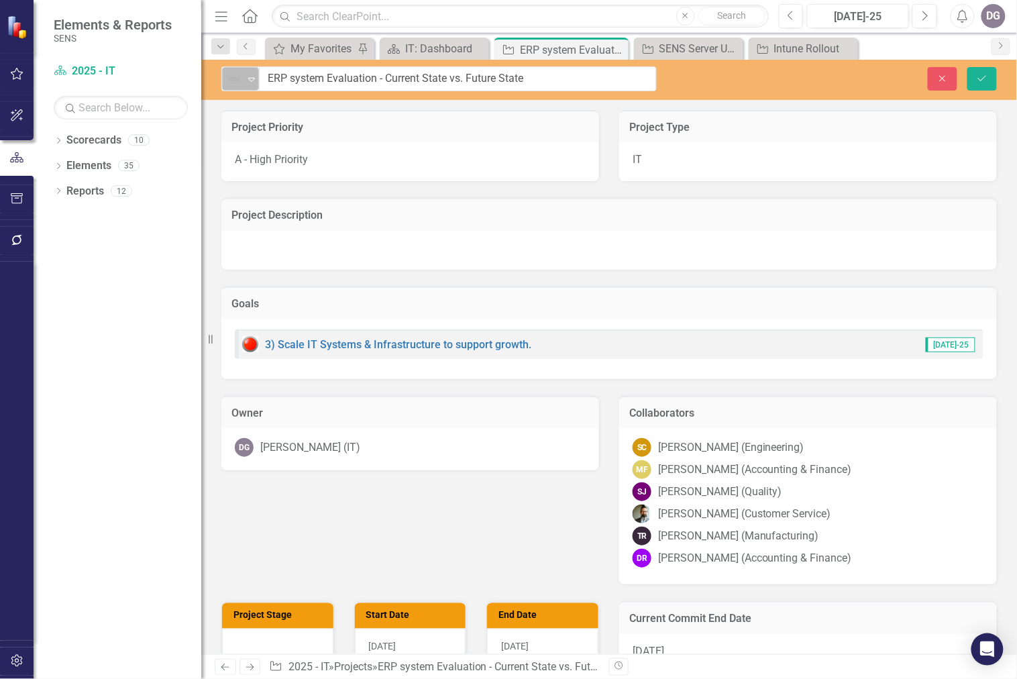
click at [246, 77] on icon "Expand" at bounding box center [251, 79] width 13 height 11
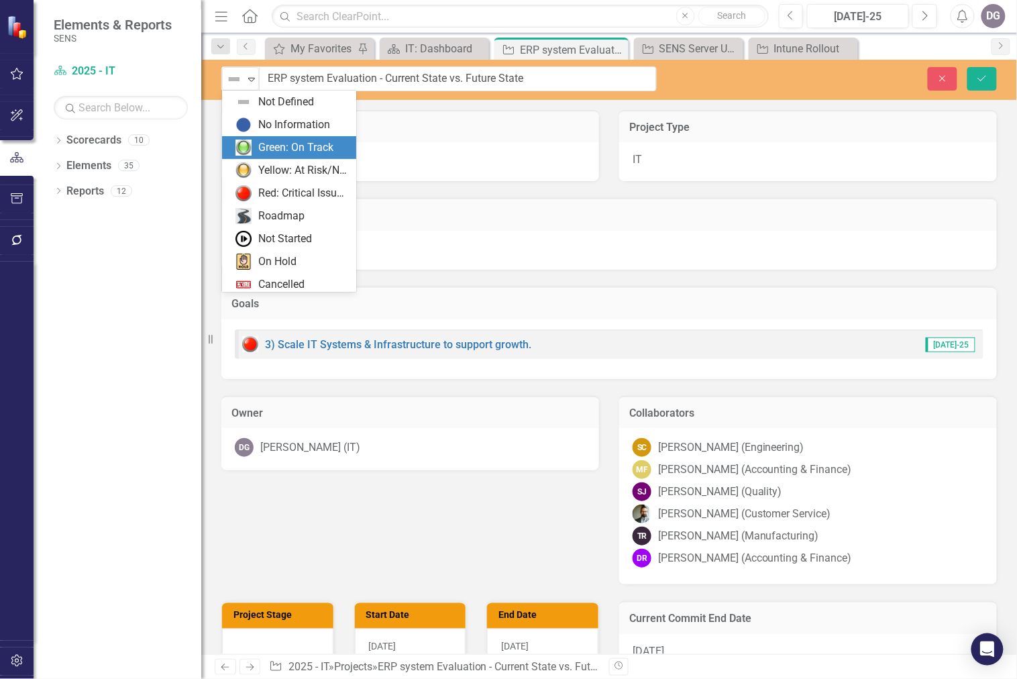
drag, startPoint x: 278, startPoint y: 149, endPoint x: 492, endPoint y: 137, distance: 214.3
click at [279, 149] on div "Green: On Track" at bounding box center [295, 147] width 75 height 15
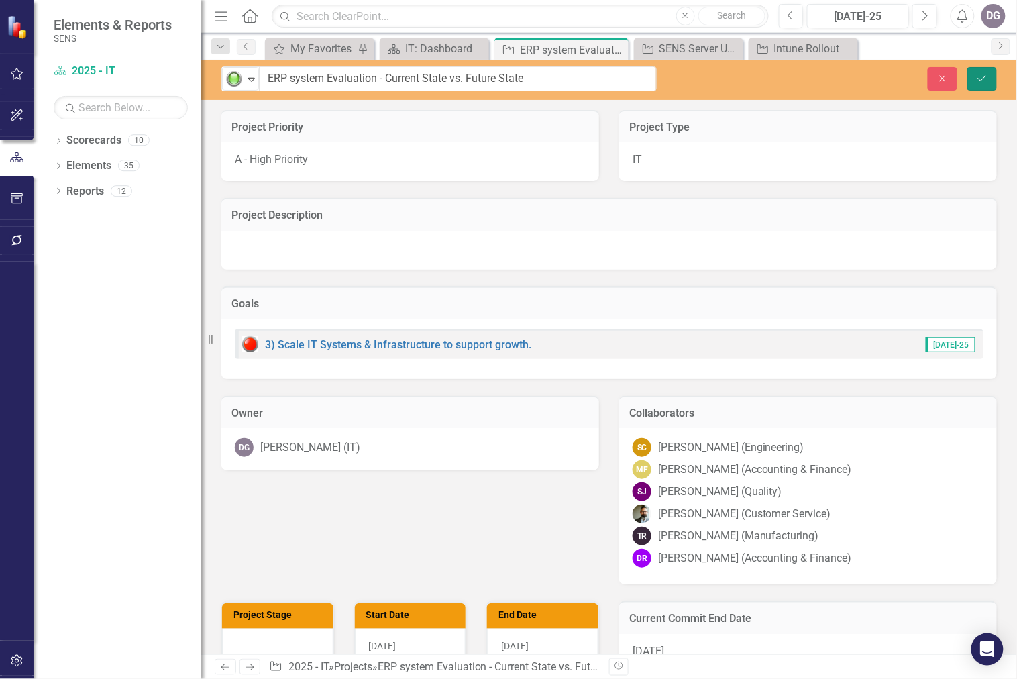
click at [983, 78] on icon "Save" at bounding box center [982, 78] width 12 height 9
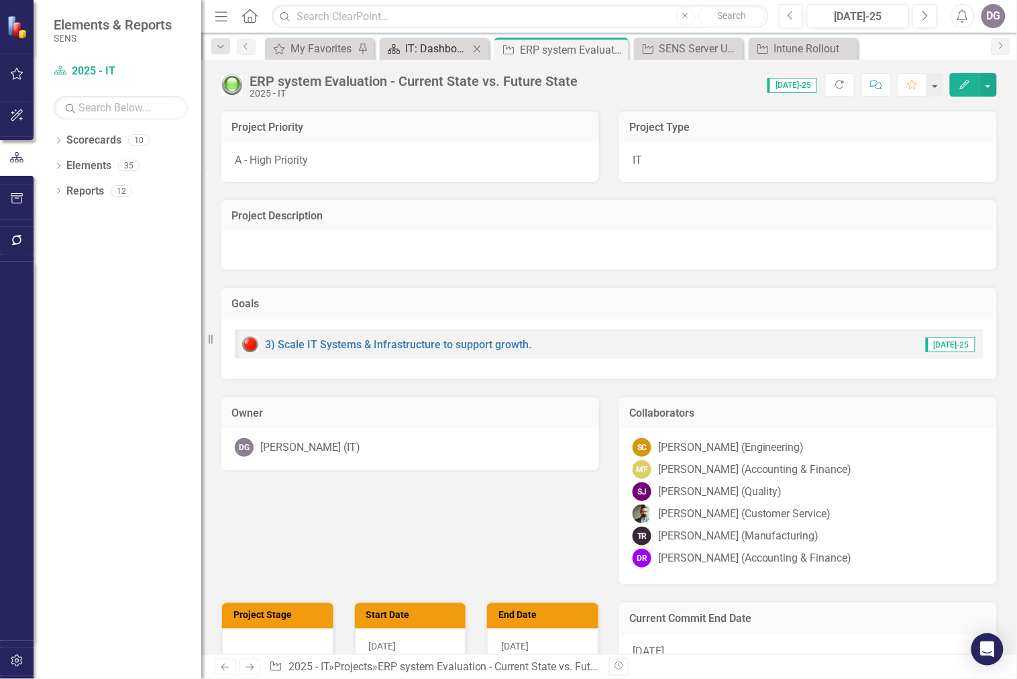
click at [435, 47] on div "IT: Dashboard" at bounding box center [437, 48] width 64 height 17
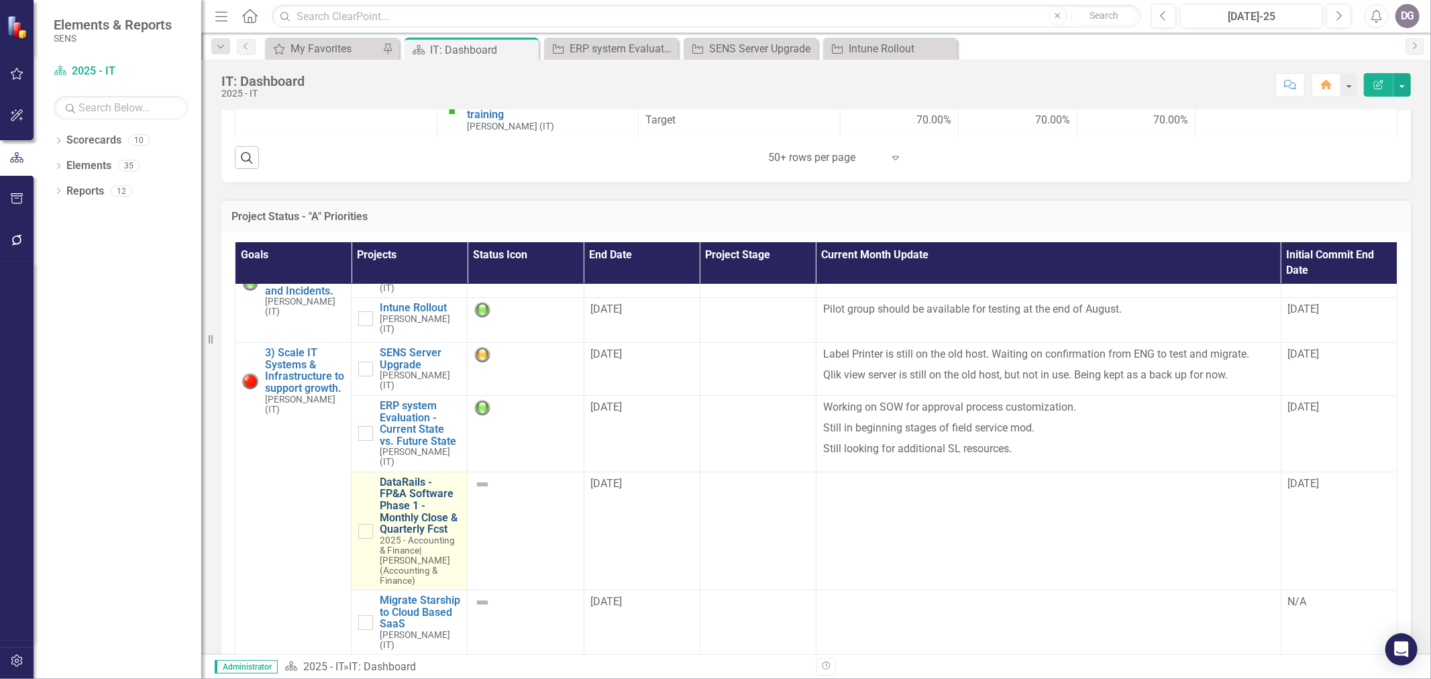
scroll to position [74, 0]
